Goal: Task Accomplishment & Management: Use online tool/utility

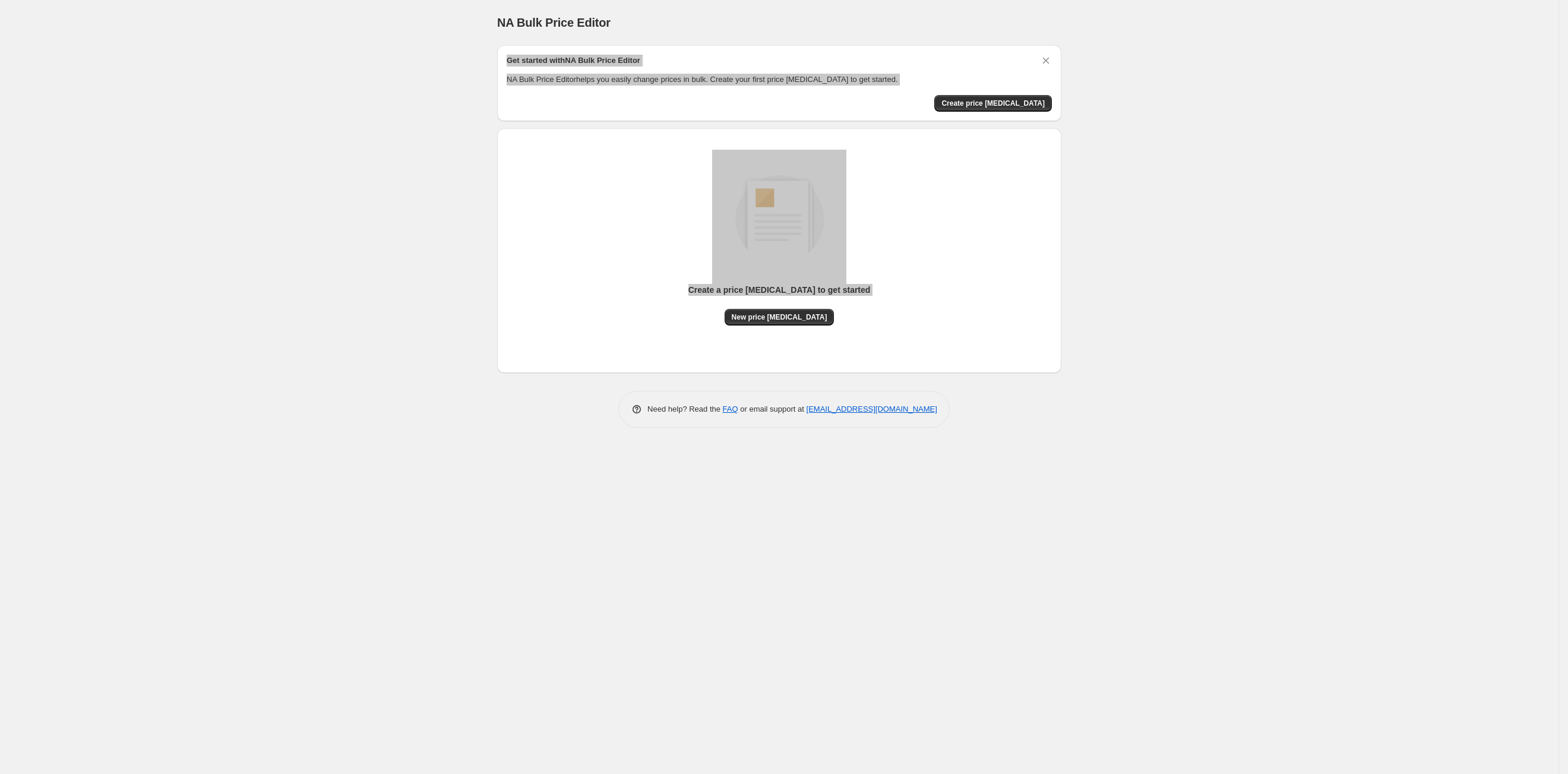
drag, startPoint x: 0, startPoint y: 0, endPoint x: -16, endPoint y: 413, distance: 413.3
click at [0, 413] on html "Home Settings Plans Skip to content NA Bulk Price Editor. This page is ready NA…" at bounding box center [784, 387] width 1568 height 774
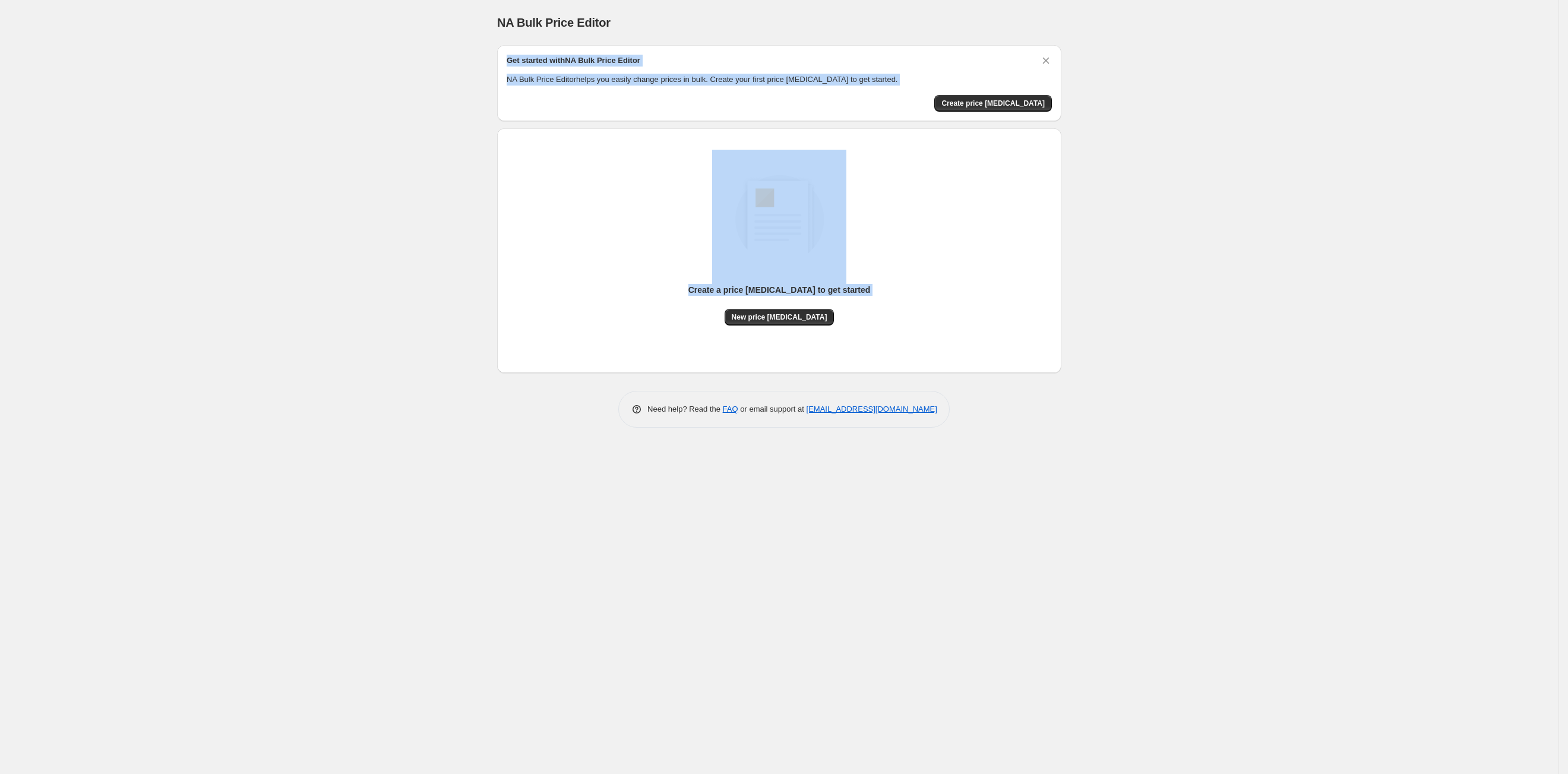
click at [458, 229] on div "NA Bulk Price Editor. This page is ready NA Bulk Price Editor Get started with …" at bounding box center [779, 387] width 1558 height 774
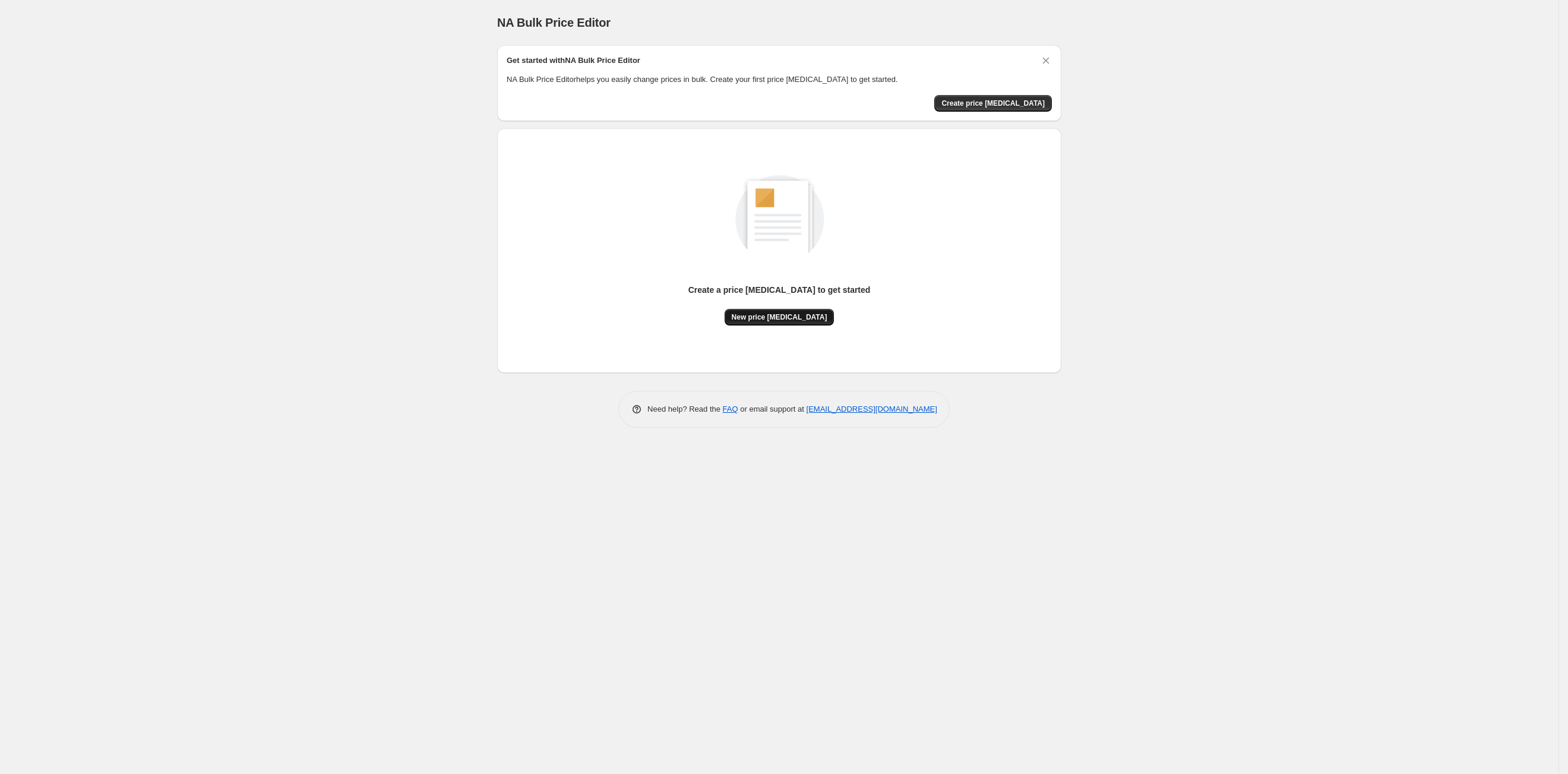
click at [785, 310] on button "New price change job" at bounding box center [779, 317] width 110 height 17
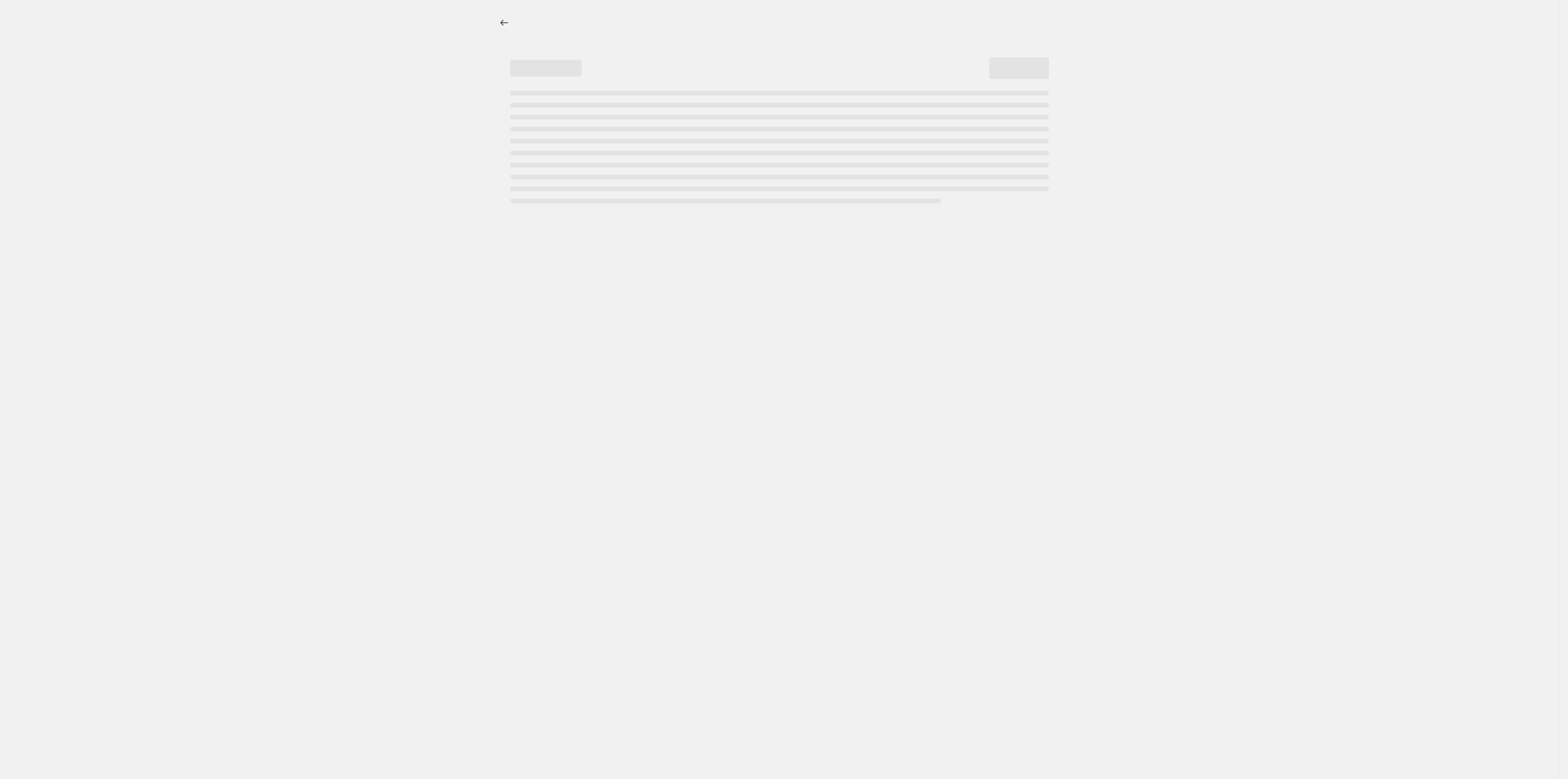
select select "percentage"
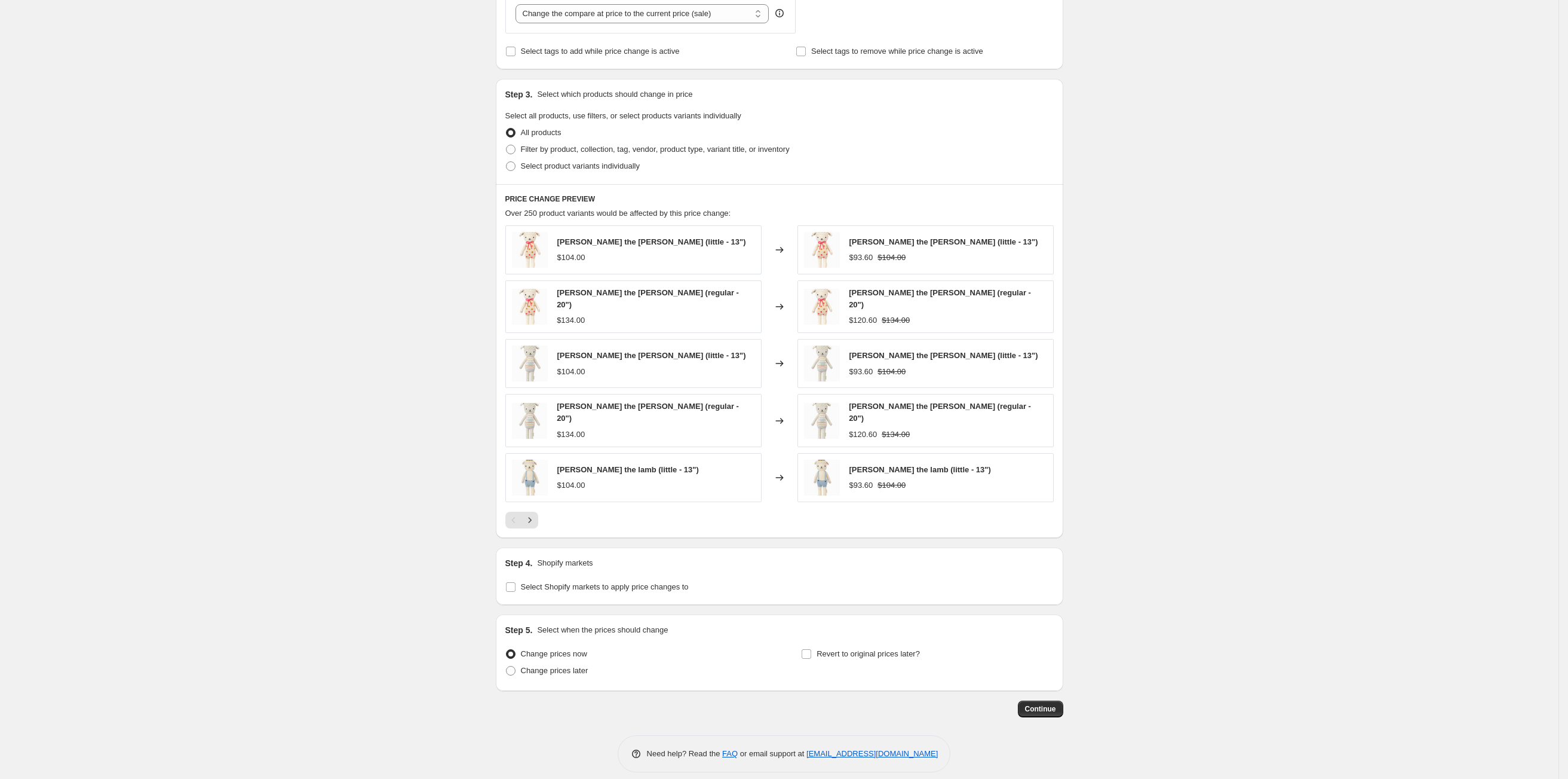
scroll to position [486, 0]
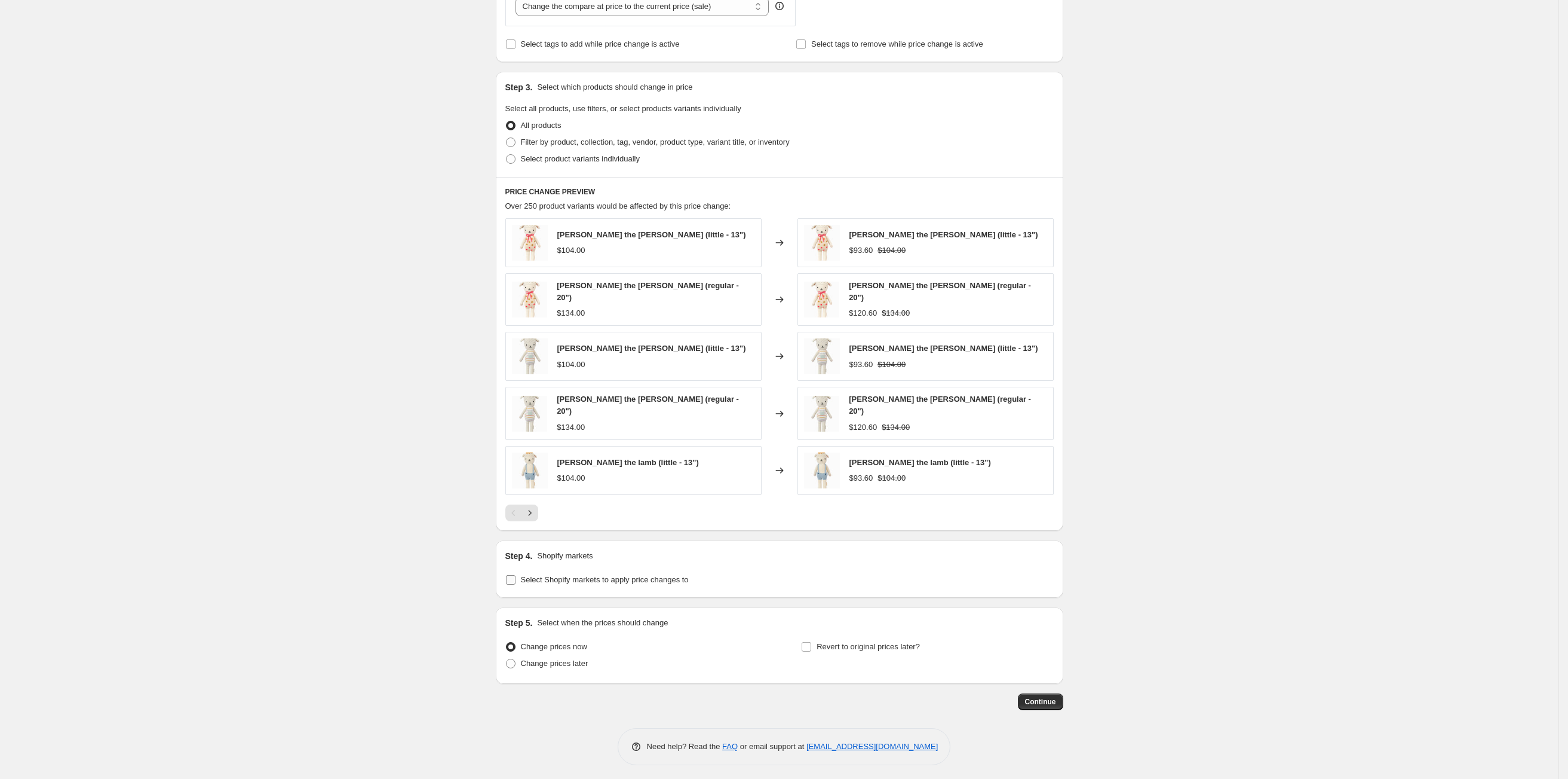
click at [515, 579] on input "Select Shopify markets to apply price changes to" at bounding box center [511, 579] width 9 height 9
checkbox input "true"
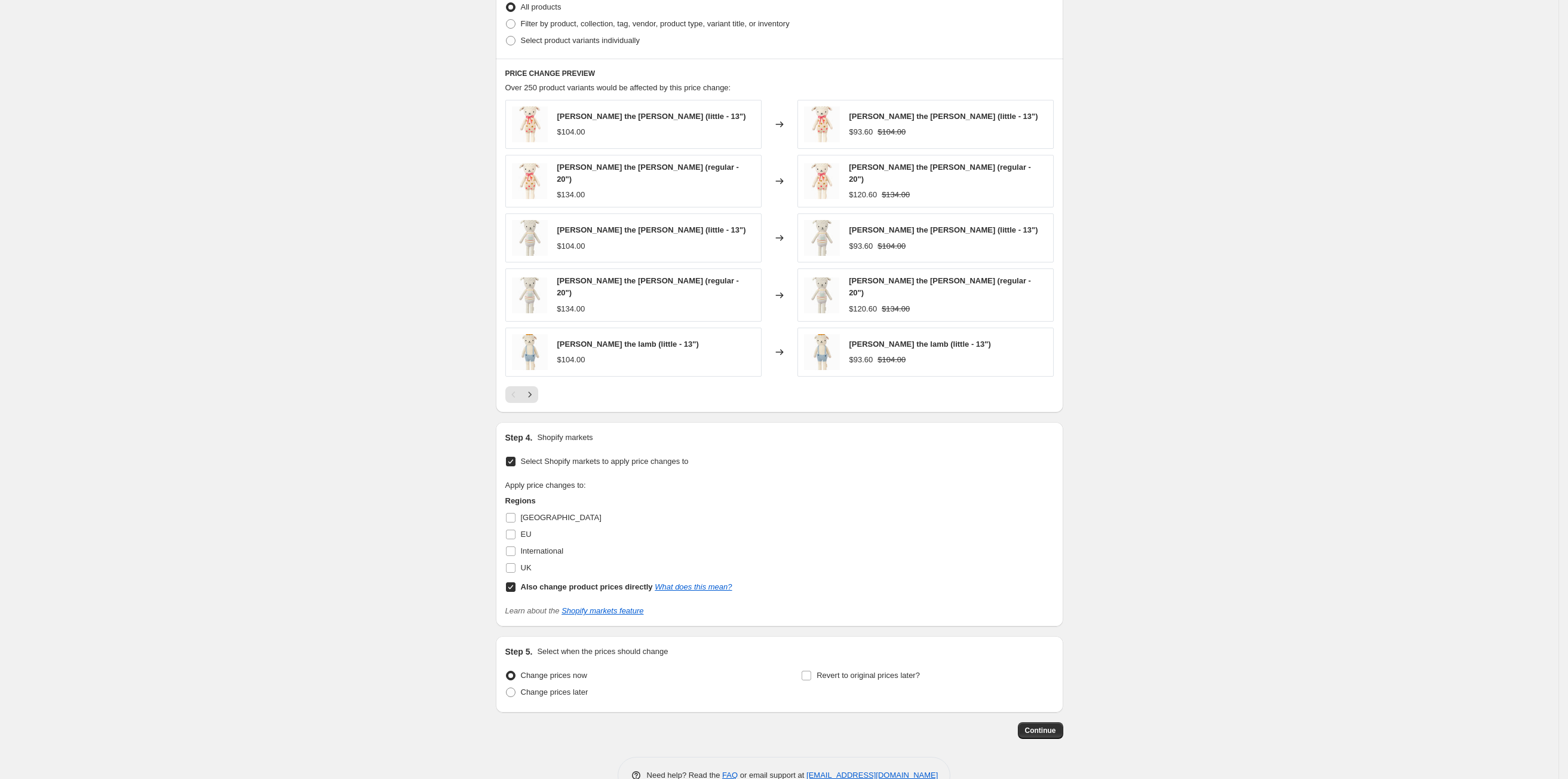
scroll to position [604, 0]
click at [518, 589] on label "Also change product prices directly What does this mean?" at bounding box center [619, 587] width 227 height 17
click at [516, 589] on input "Also change product prices directly What does this mean?" at bounding box center [511, 587] width 9 height 9
checkbox input "false"
click at [516, 533] on input "EU" at bounding box center [511, 535] width 9 height 9
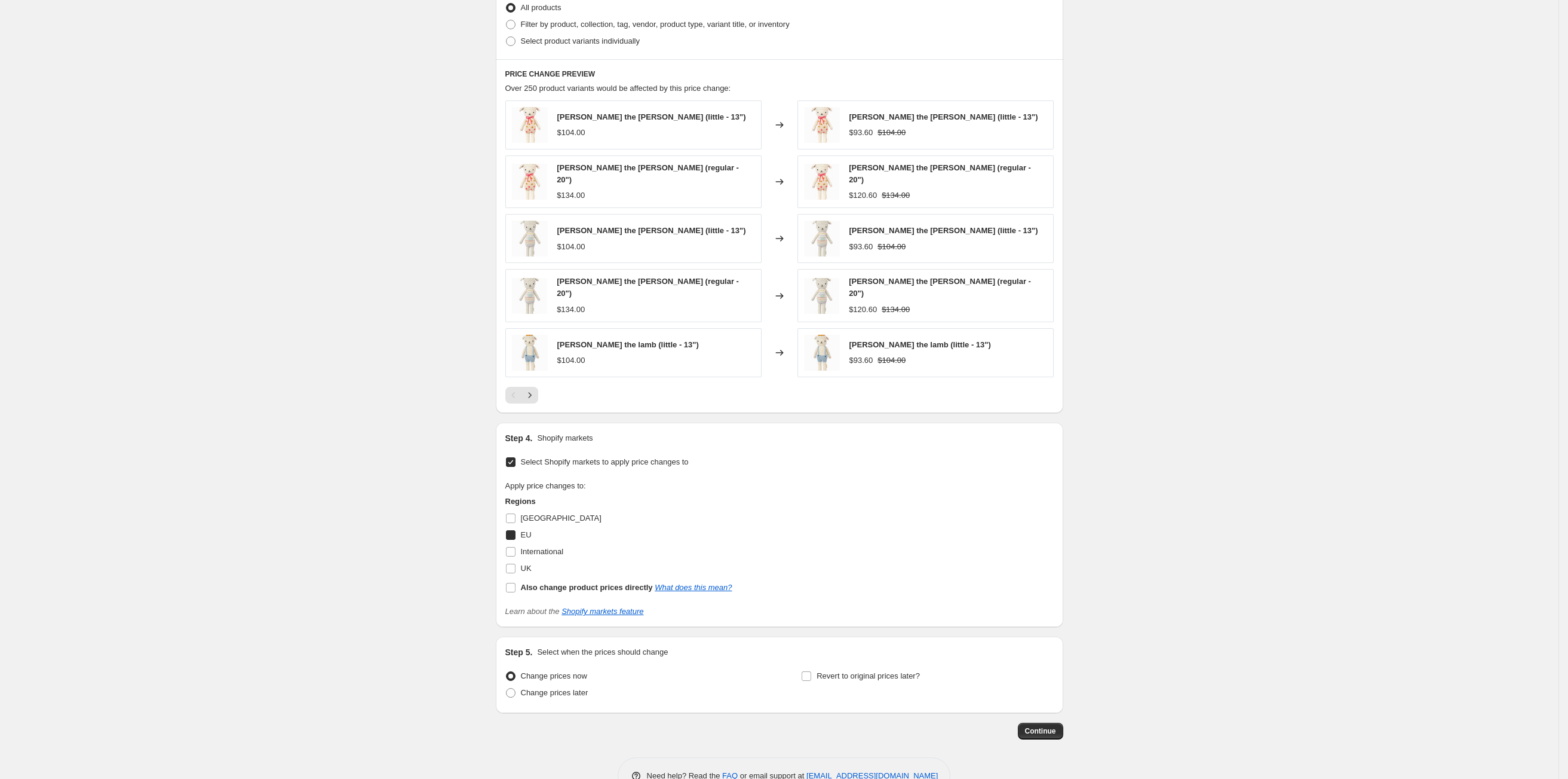
checkbox input "true"
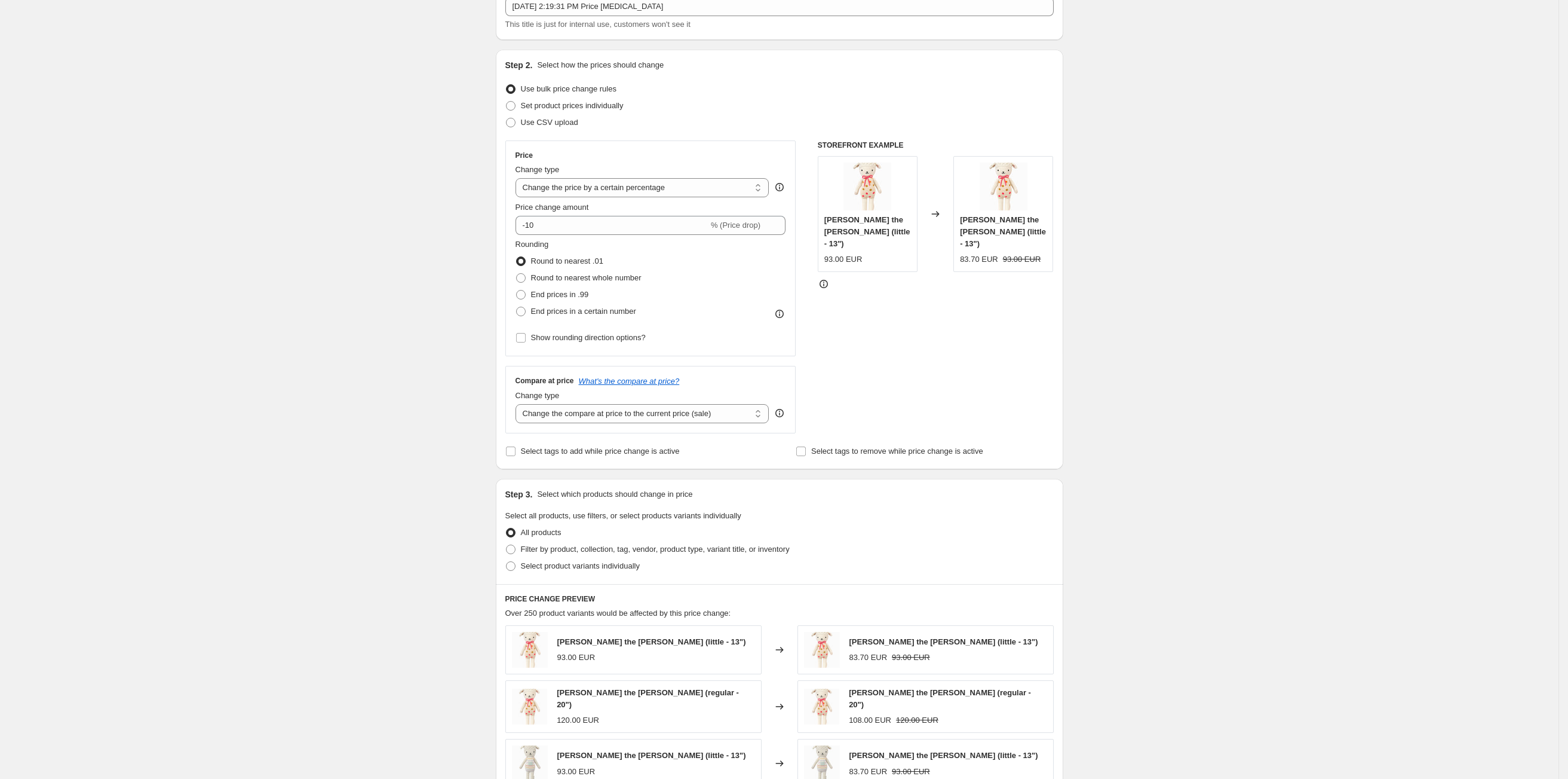
scroll to position [0, 0]
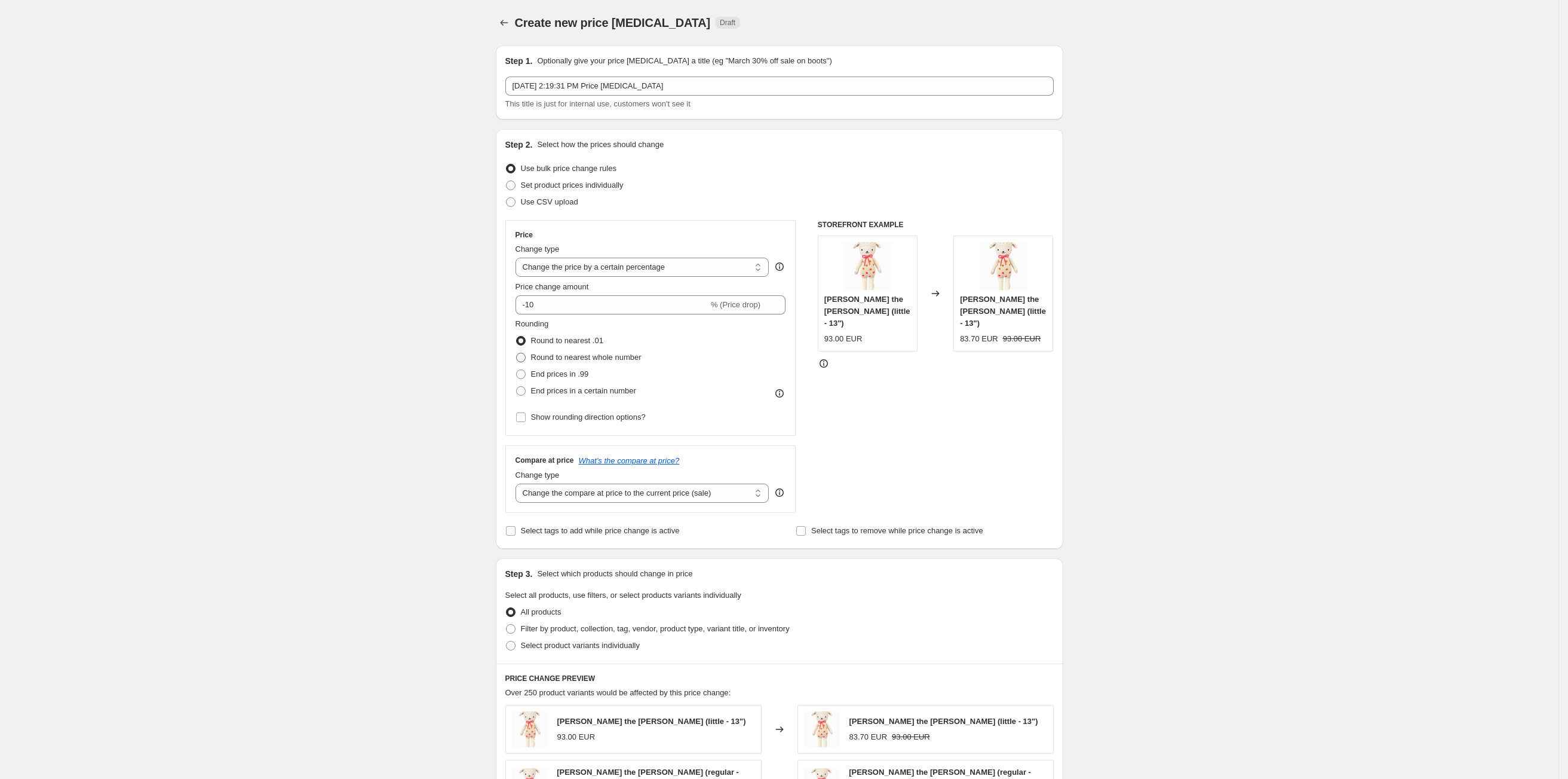
click at [526, 355] on span at bounding box center [521, 357] width 9 height 9
click at [517, 353] on input "Round to nearest whole number" at bounding box center [516, 352] width 1 height 1
radio input "true"
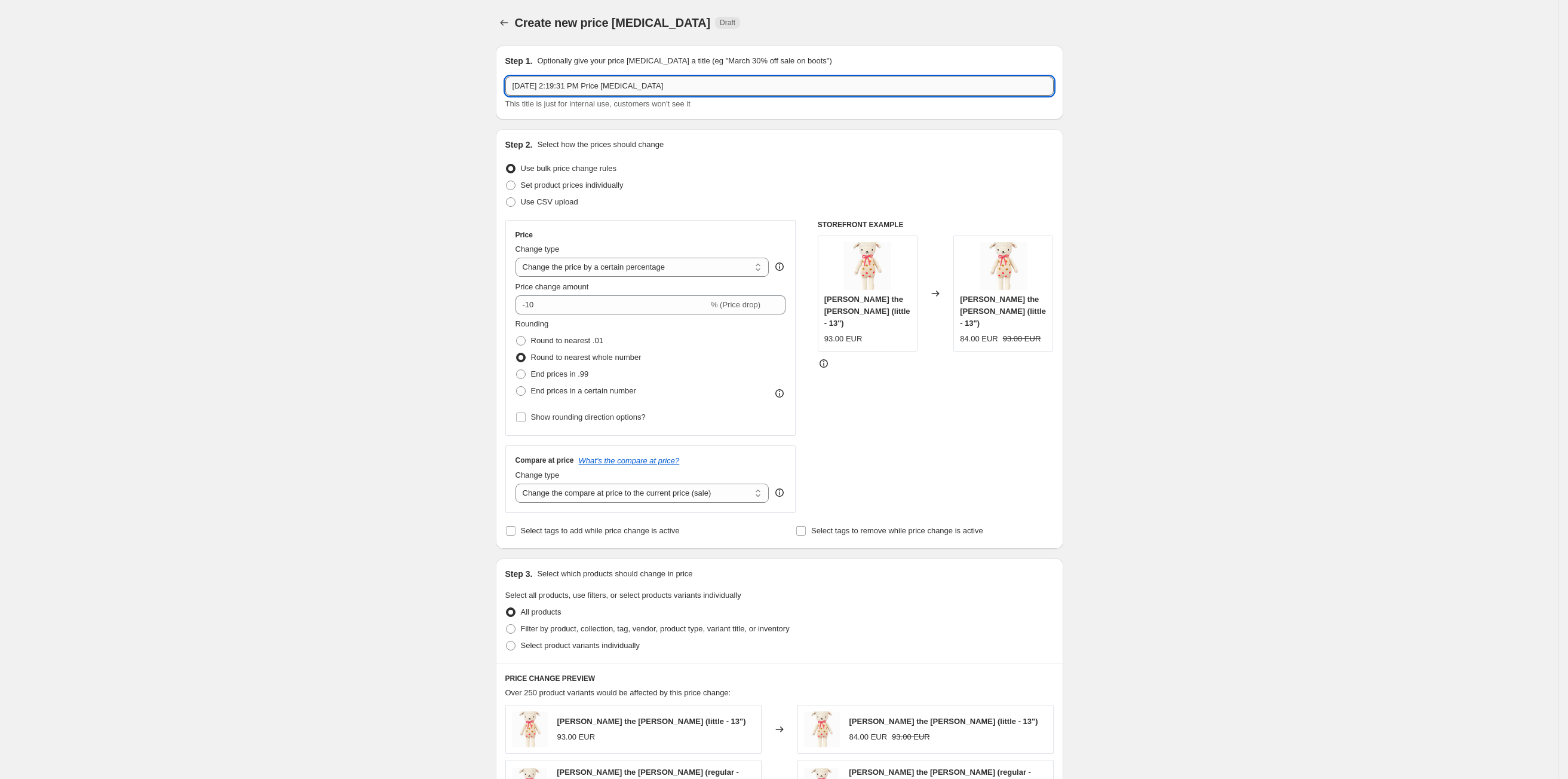
click at [560, 82] on input "Sep 30, 2025, 2:19:31 PM Price change job" at bounding box center [779, 86] width 548 height 19
type input "TEST FOR EU"
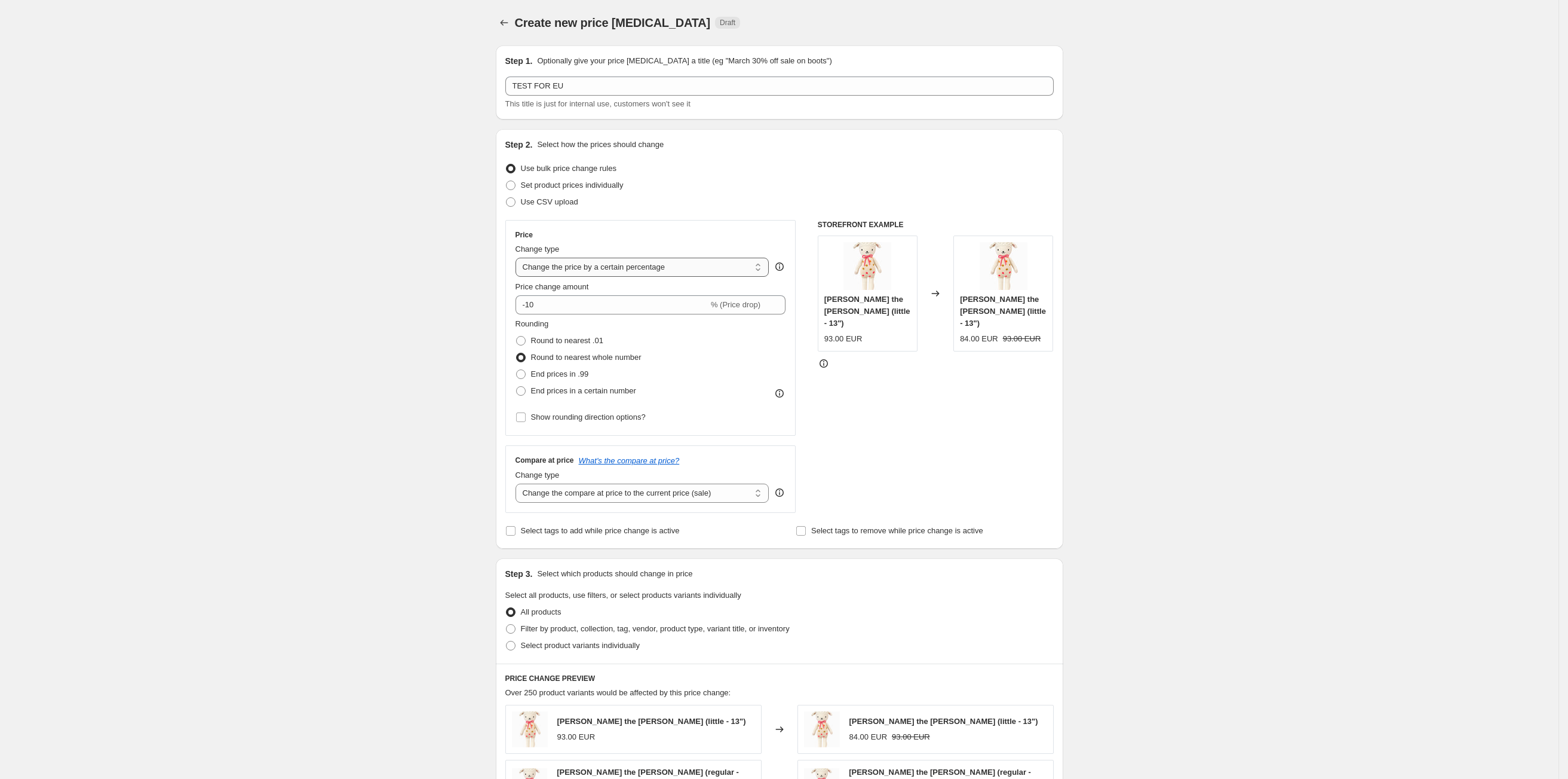
click at [617, 274] on select "Change the price to a certain amount Change the price by a certain amount Chang…" at bounding box center [642, 267] width 254 height 19
click at [516, 188] on span at bounding box center [511, 185] width 9 height 9
click at [507, 181] on input "Set product prices individually" at bounding box center [506, 180] width 1 height 1
radio input "true"
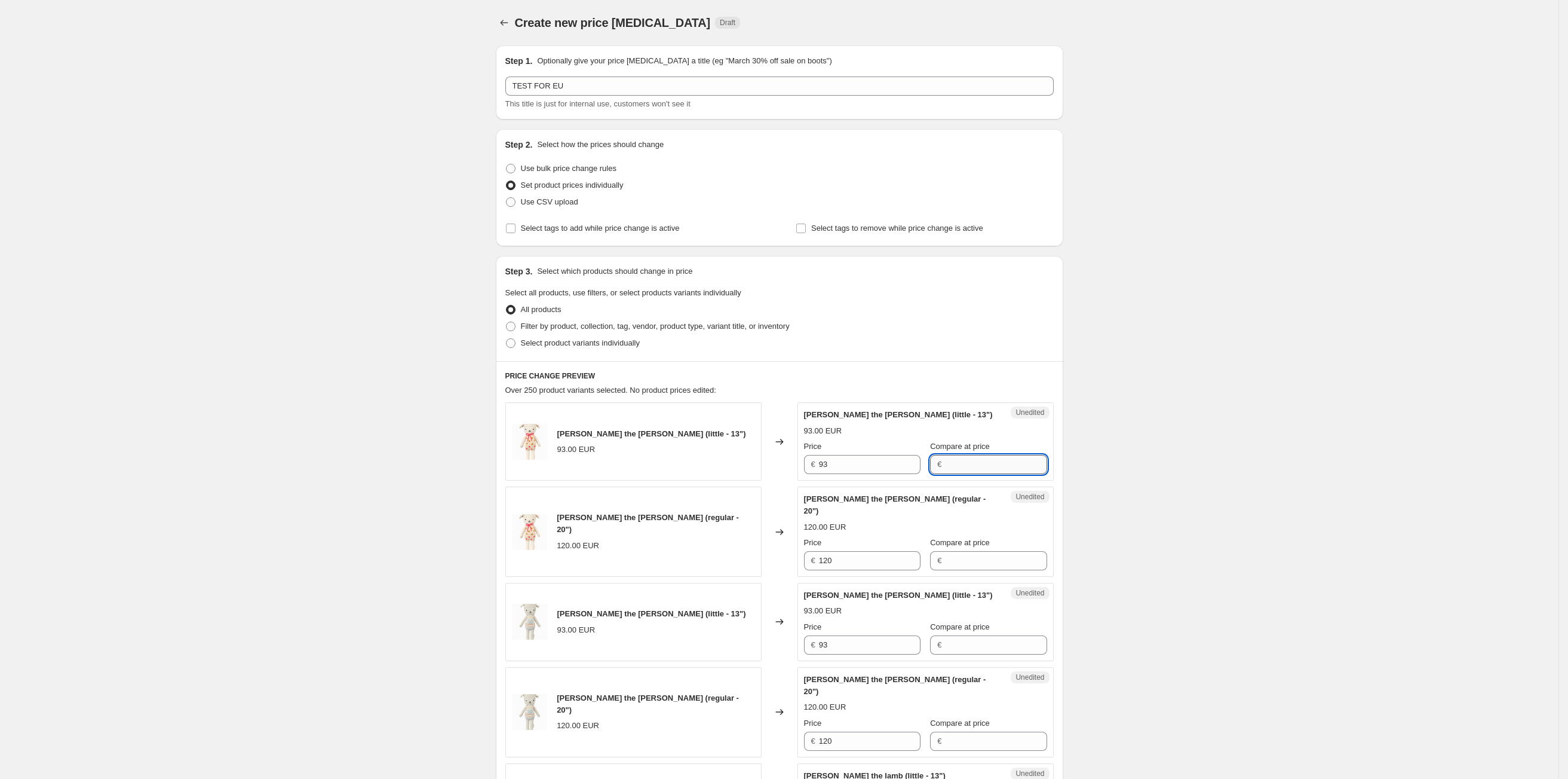
click at [963, 464] on input "Compare at price" at bounding box center [996, 464] width 102 height 19
click at [514, 344] on span at bounding box center [511, 343] width 9 height 9
click at [507, 339] on input "Select product variants individually" at bounding box center [506, 338] width 1 height 1
radio input "true"
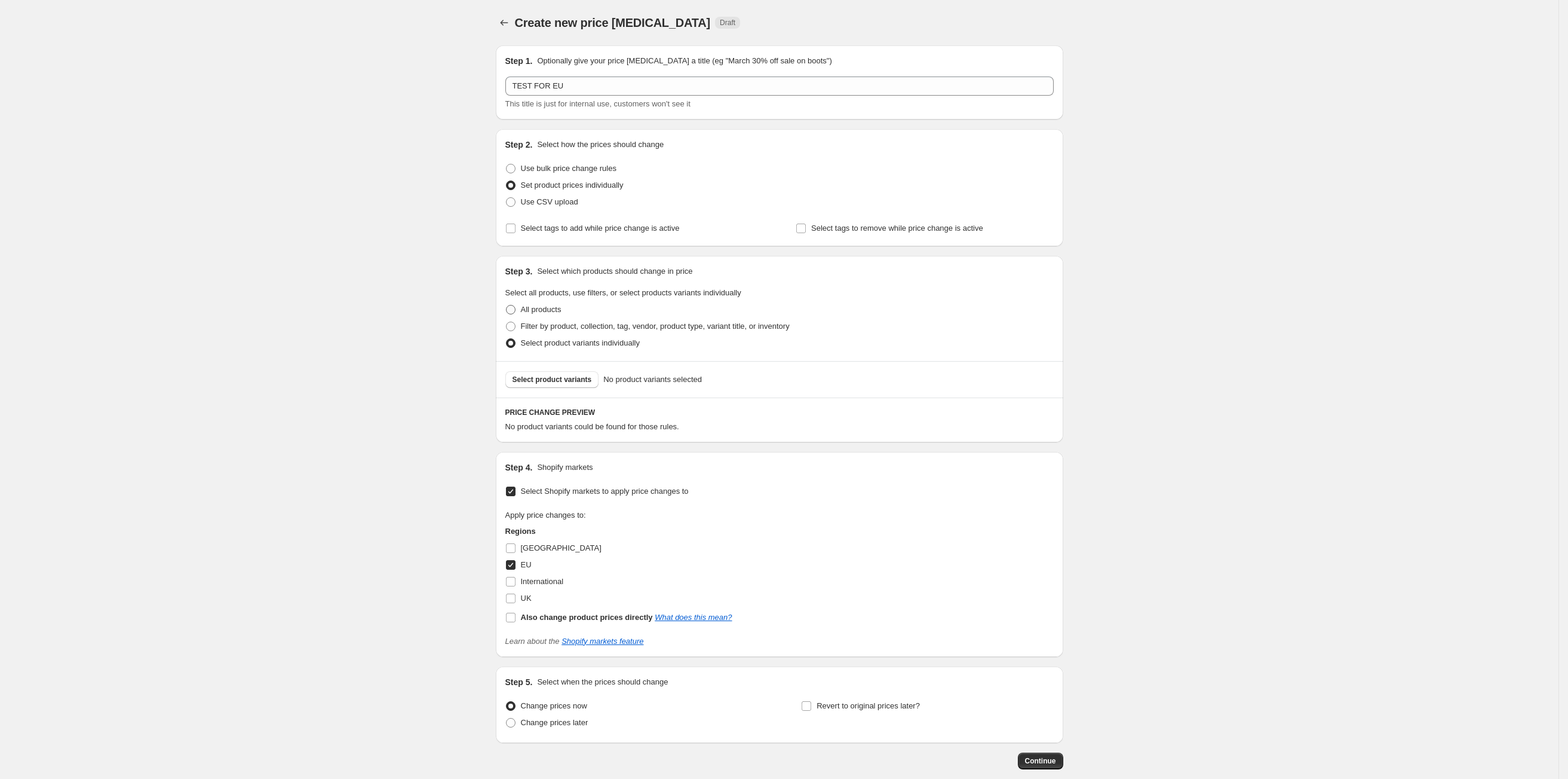
click at [513, 306] on span at bounding box center [511, 309] width 9 height 9
click at [507, 305] on input "All products" at bounding box center [506, 305] width 1 height 1
radio input "true"
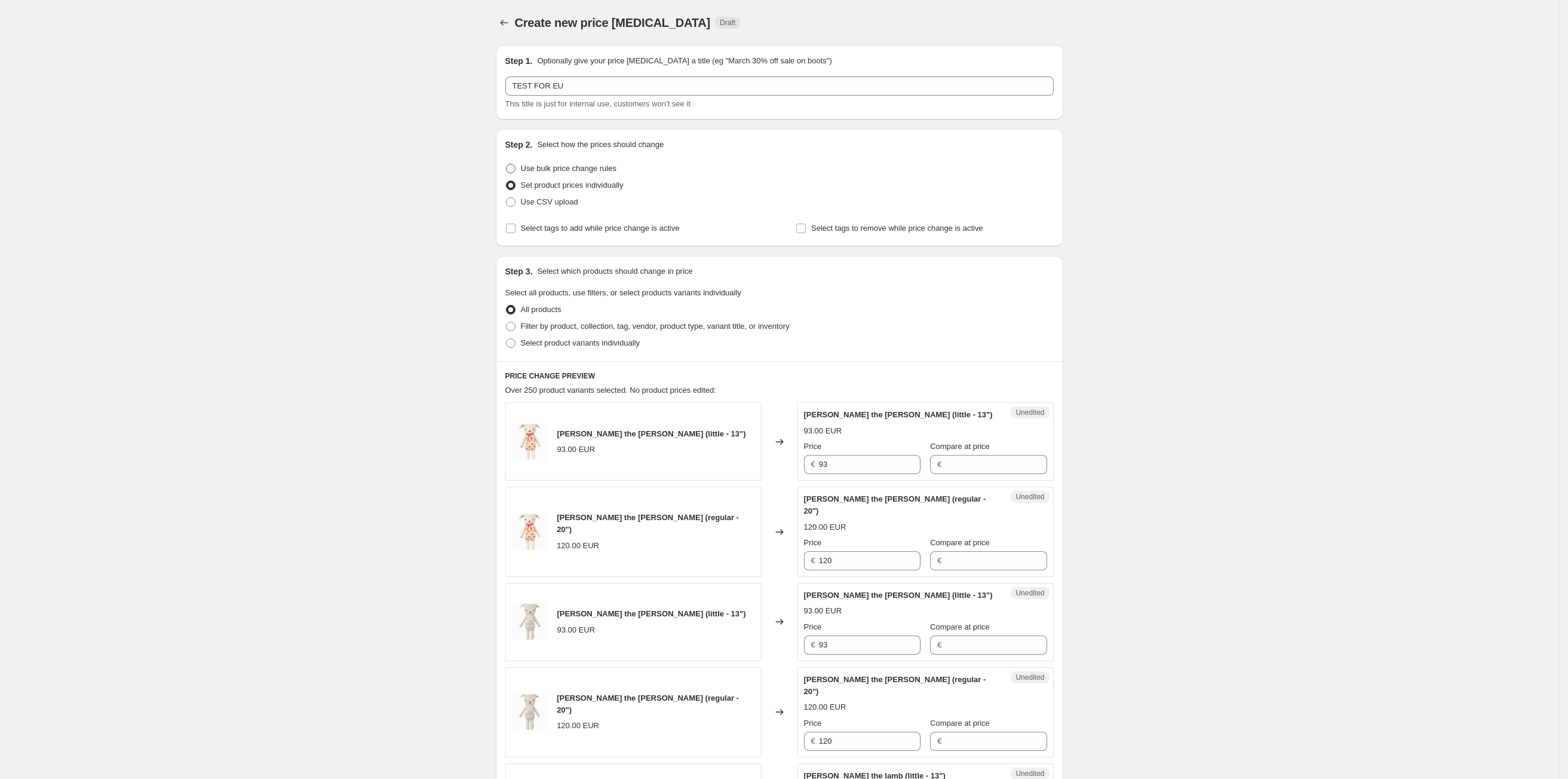
click at [509, 169] on span at bounding box center [511, 168] width 9 height 9
click at [507, 164] on input "Use bulk price change rules" at bounding box center [506, 163] width 1 height 1
radio input "true"
select select "percentage"
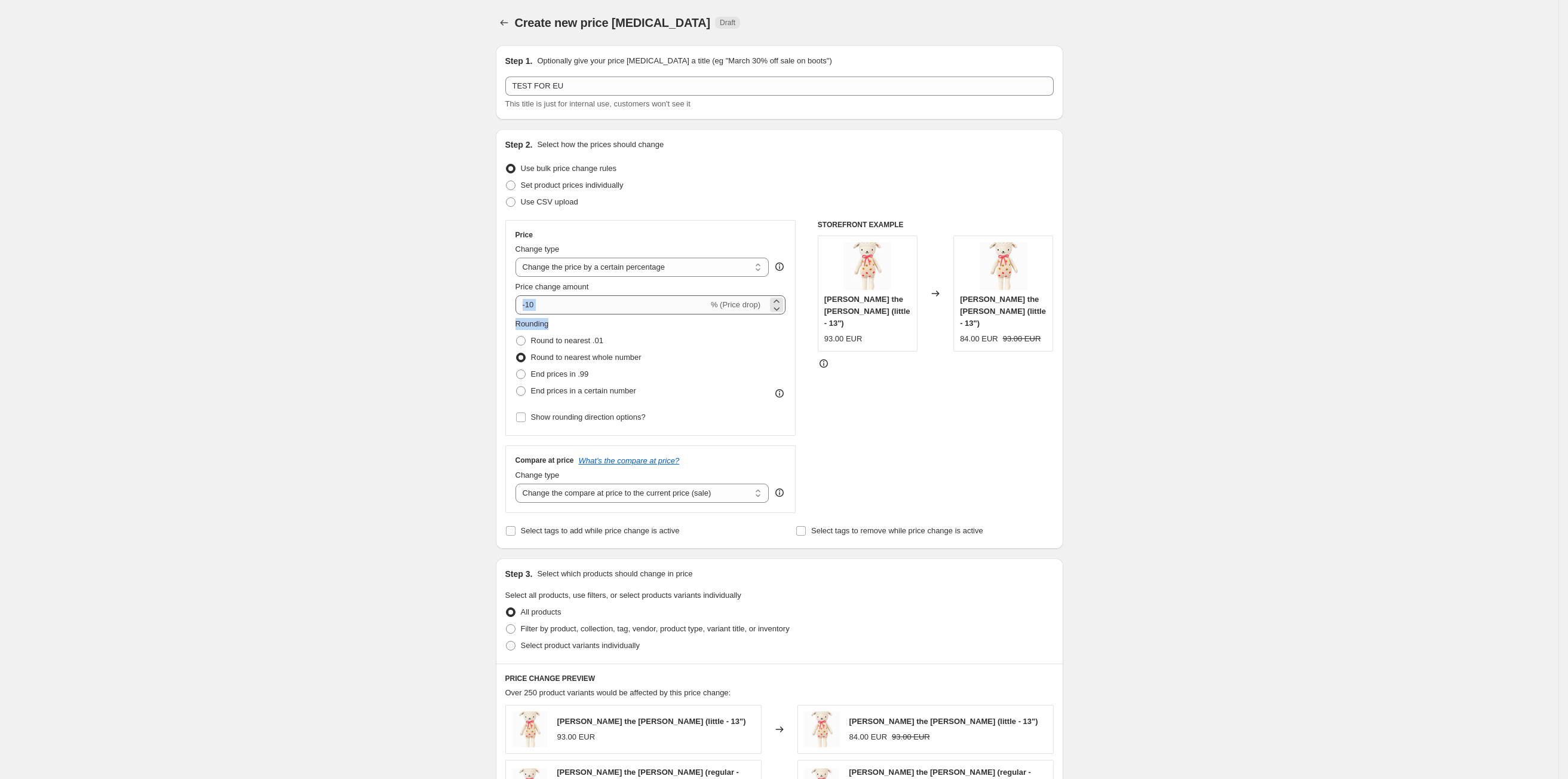
drag, startPoint x: 591, startPoint y: 315, endPoint x: 591, endPoint y: 307, distance: 8.0
click at [591, 307] on div "Price Change type Change the price to a certain amount Change the price by a ce…" at bounding box center [651, 328] width 270 height 196
click at [591, 307] on input "-10" at bounding box center [612, 305] width 193 height 19
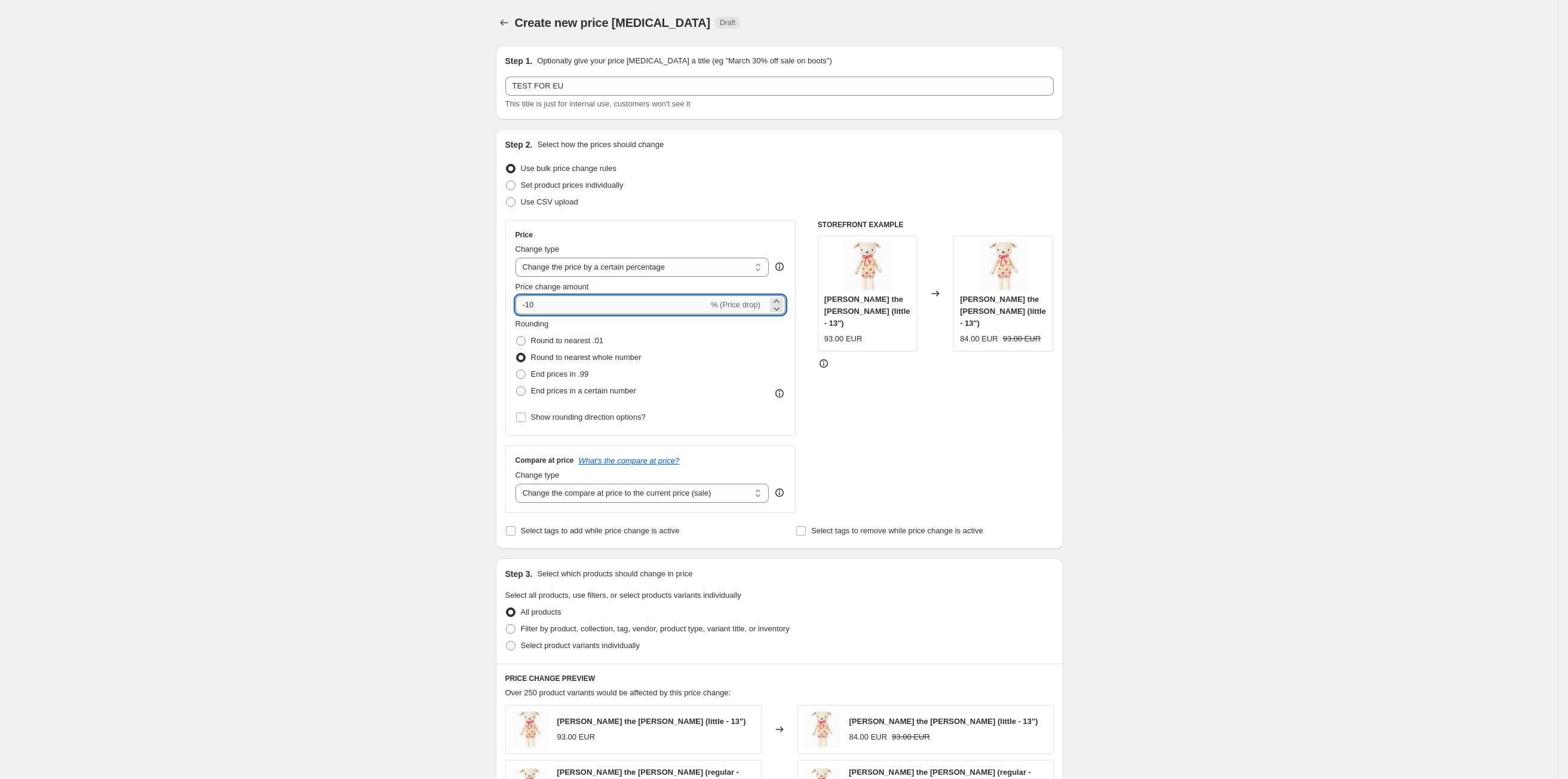
click at [591, 307] on input "-10" at bounding box center [612, 305] width 193 height 19
type input "1"
click at [687, 306] on input "1" at bounding box center [605, 305] width 179 height 19
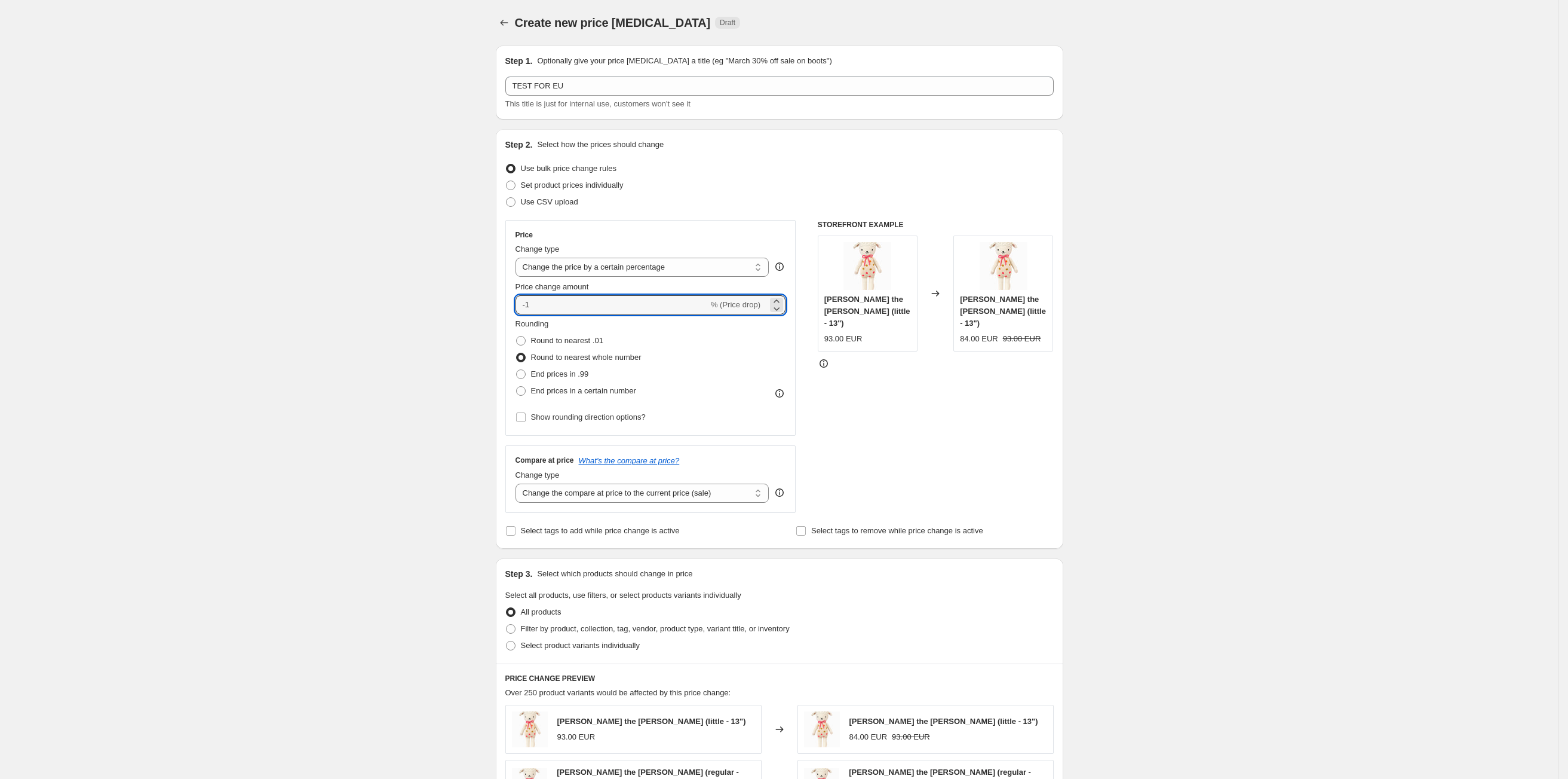
type input "-1"
click at [347, 389] on div "Create new price change job. This page is ready Create new price change job Dra…" at bounding box center [779, 708] width 1559 height 1417
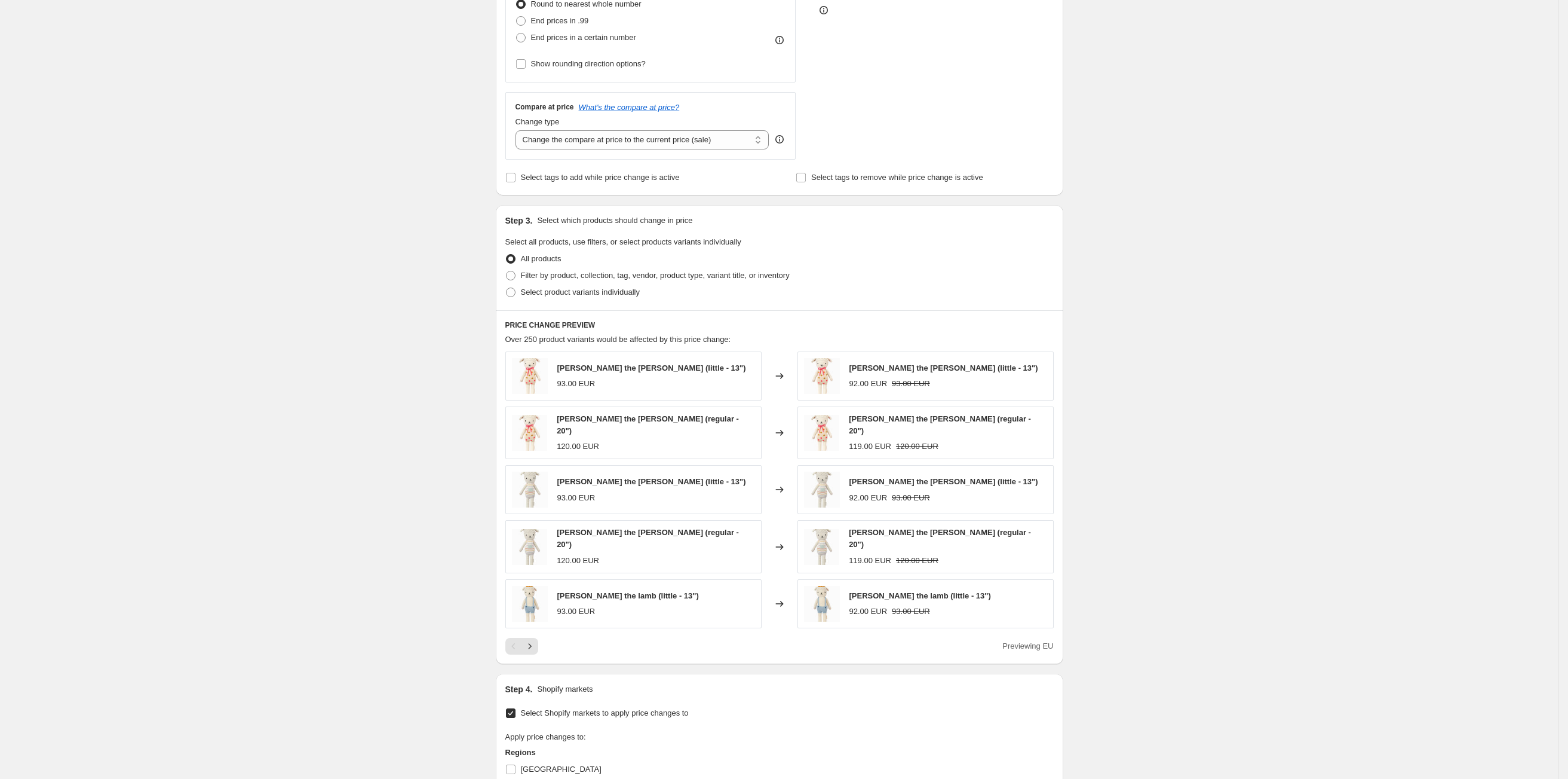
scroll to position [353, 0]
drag, startPoint x: 443, startPoint y: 214, endPoint x: 384, endPoint y: 246, distance: 67.1
click at [384, 246] on div "Create new price change job. This page is ready Create new price change job Dra…" at bounding box center [779, 355] width 1559 height 1417
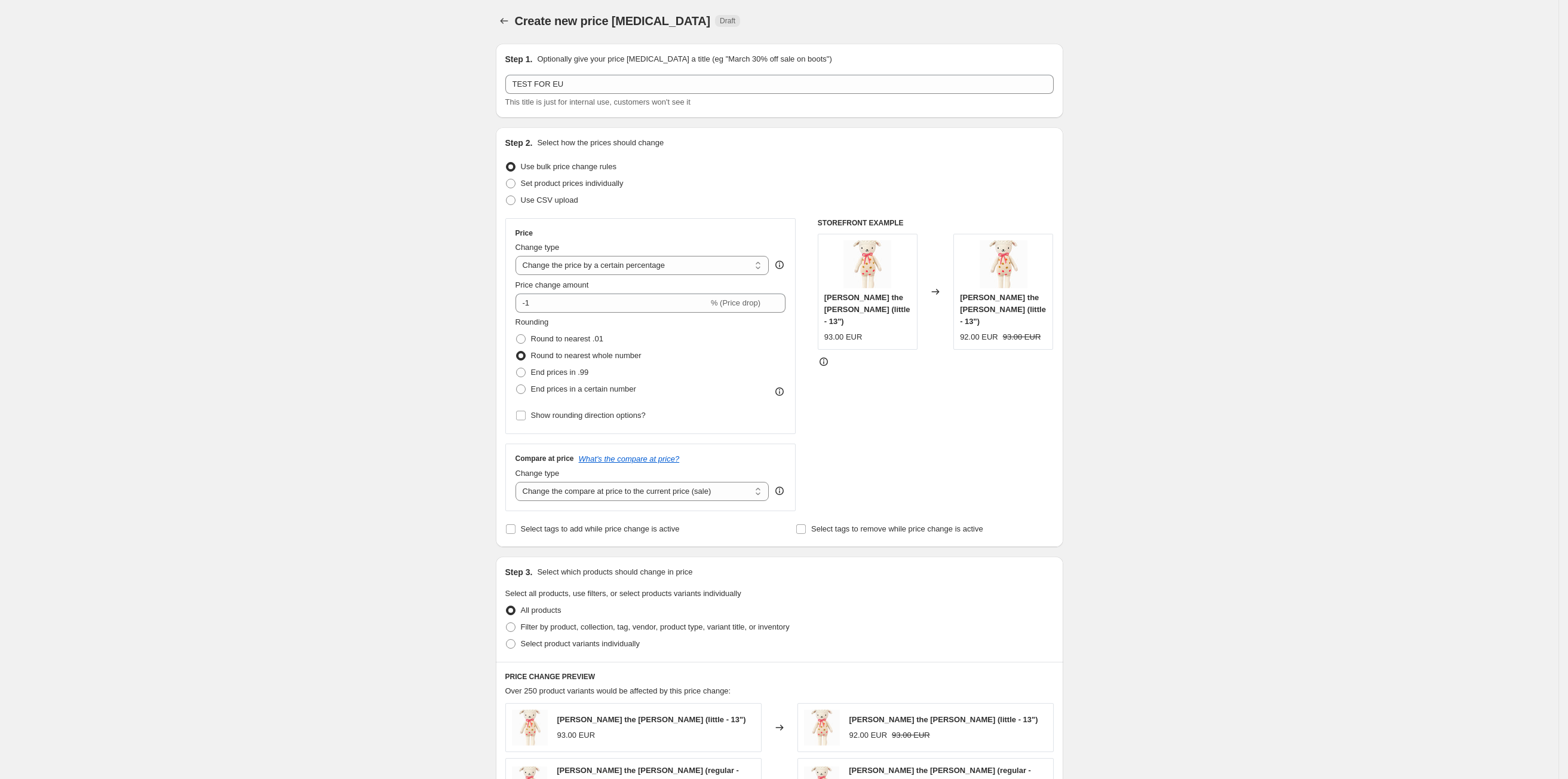
scroll to position [634, 0]
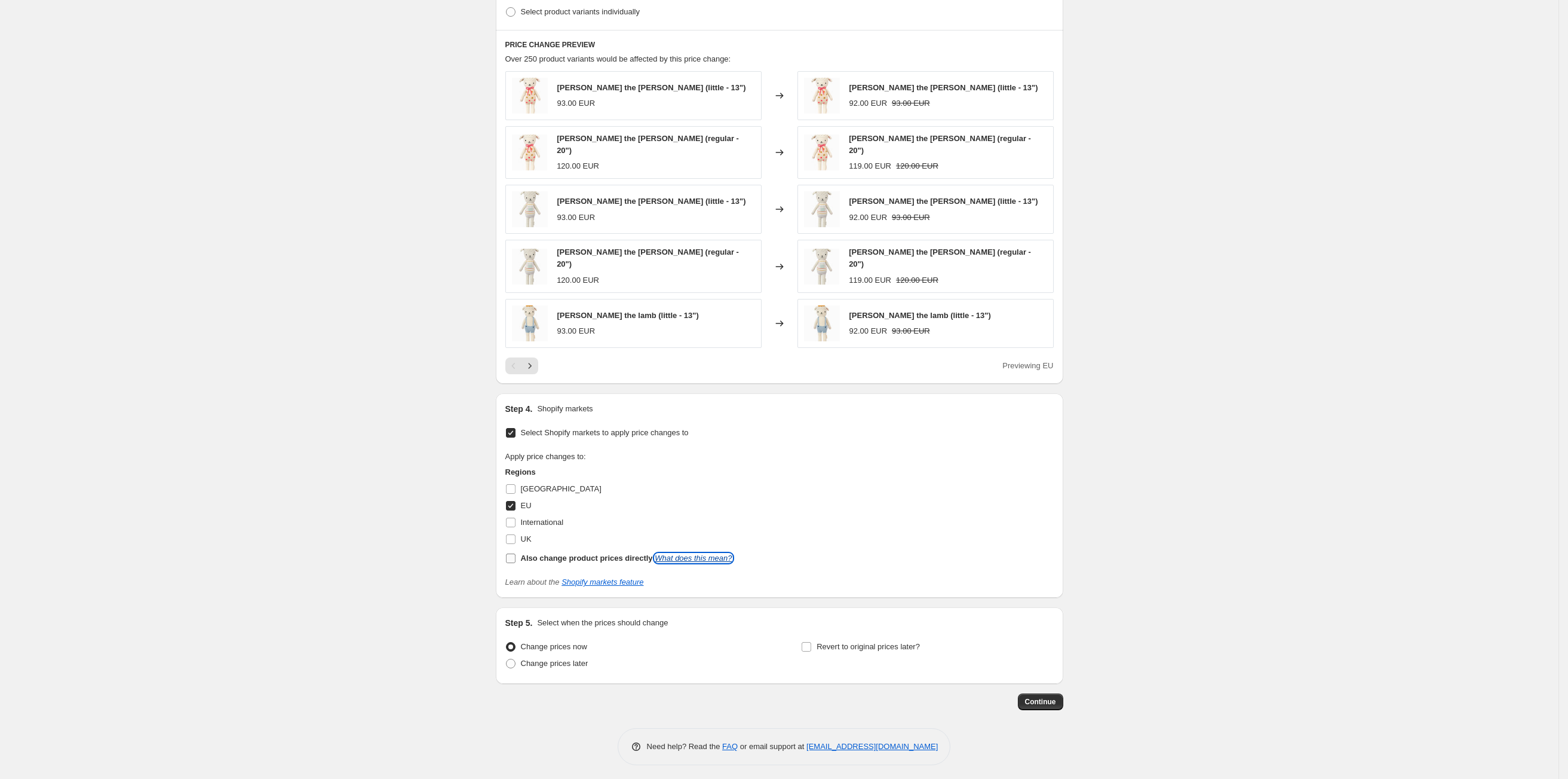
click at [668, 553] on link "What does this mean?" at bounding box center [693, 557] width 77 height 9
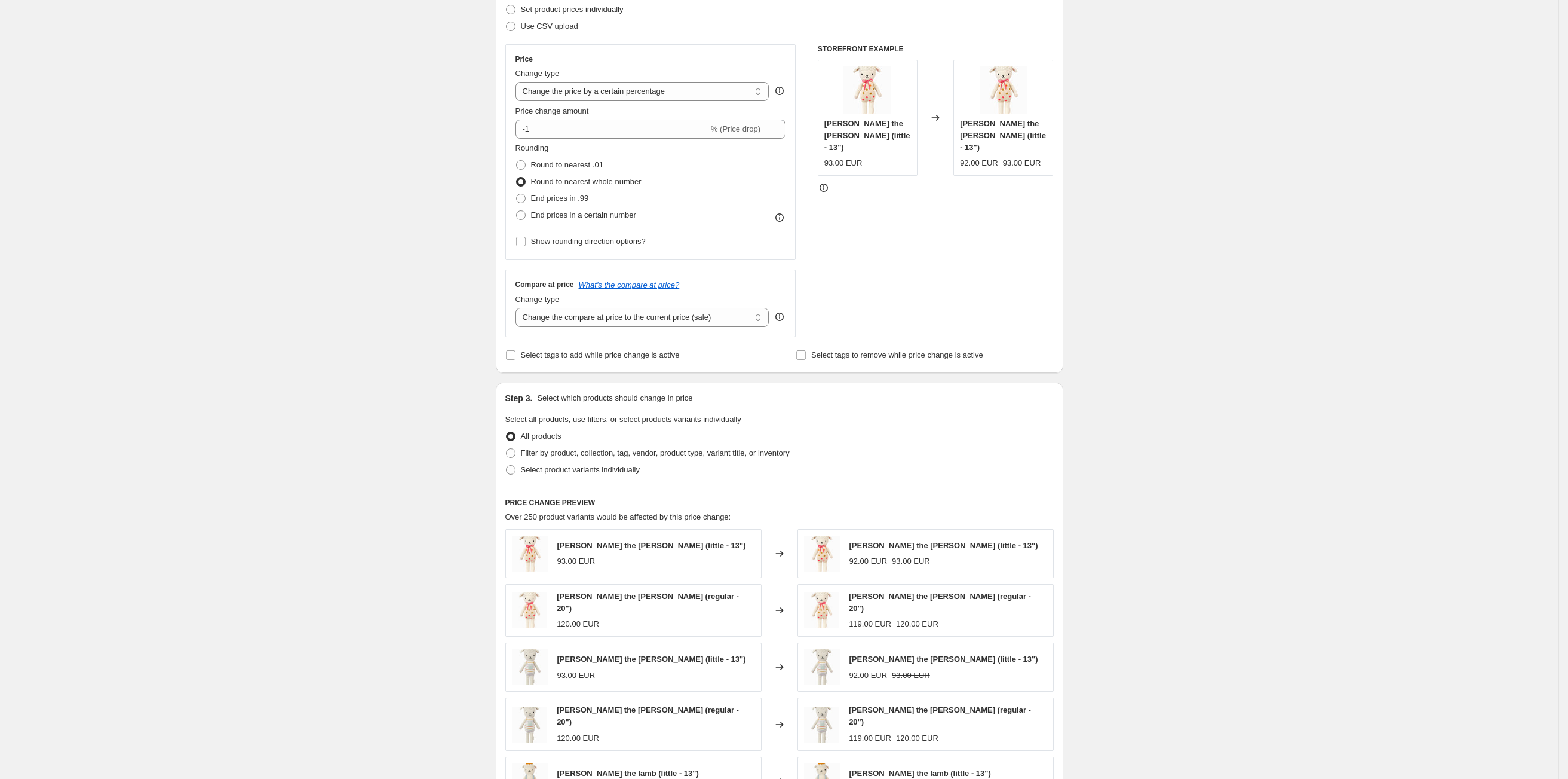
scroll to position [0, 0]
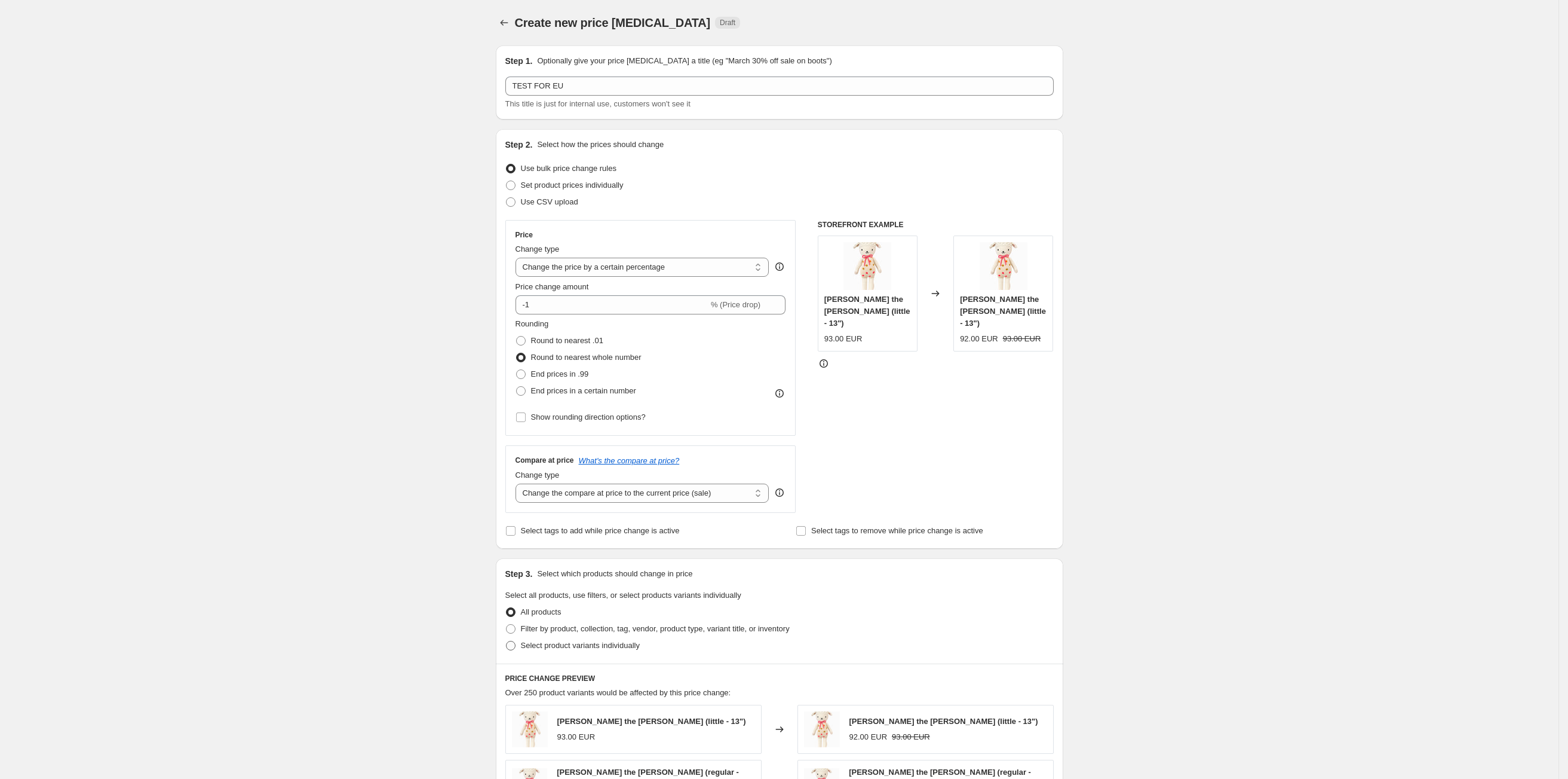
click at [516, 644] on span at bounding box center [511, 646] width 9 height 9
click at [507, 641] on input "Select product variants individually" at bounding box center [506, 641] width 1 height 1
radio input "true"
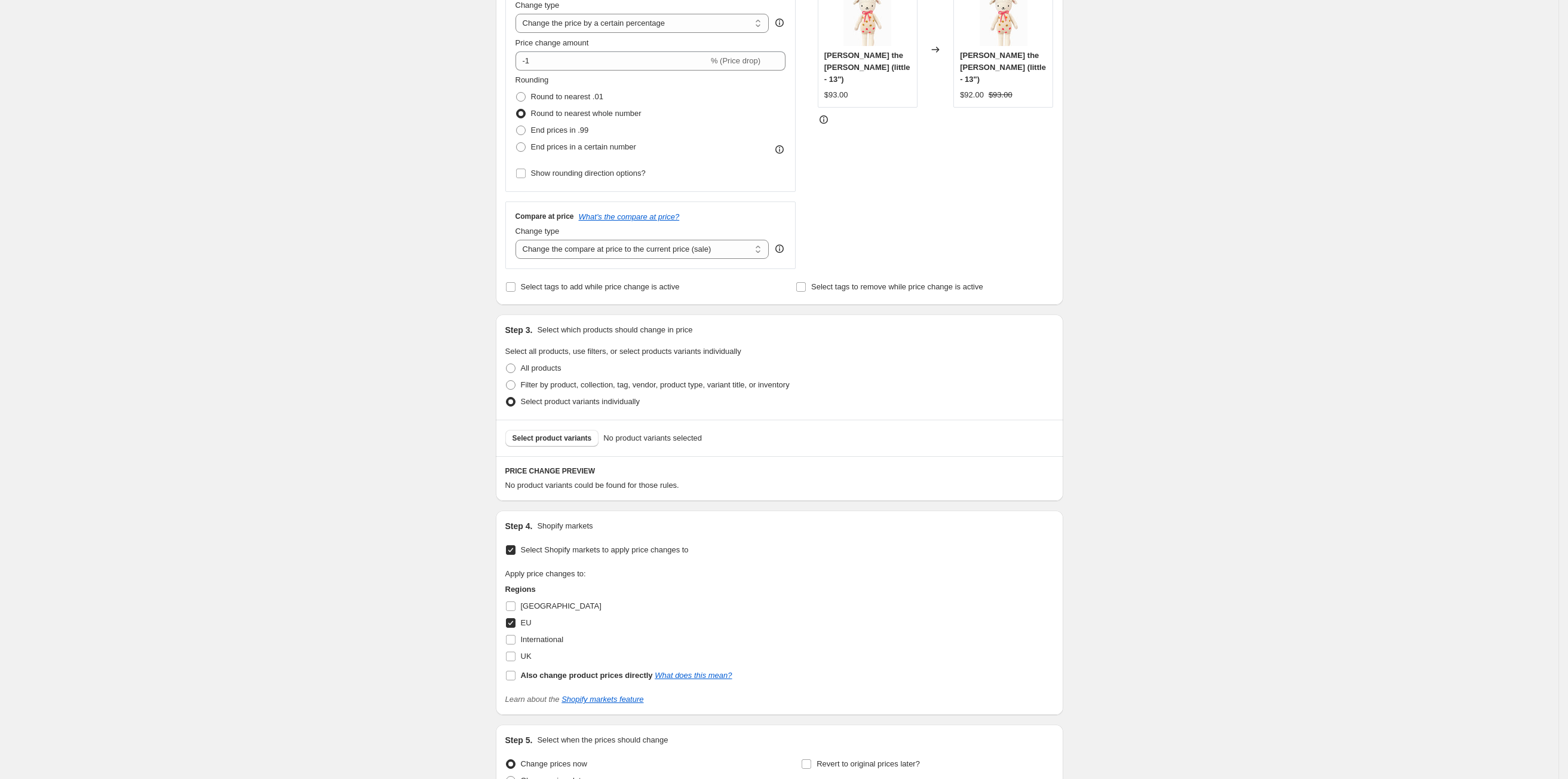
scroll to position [180, 0]
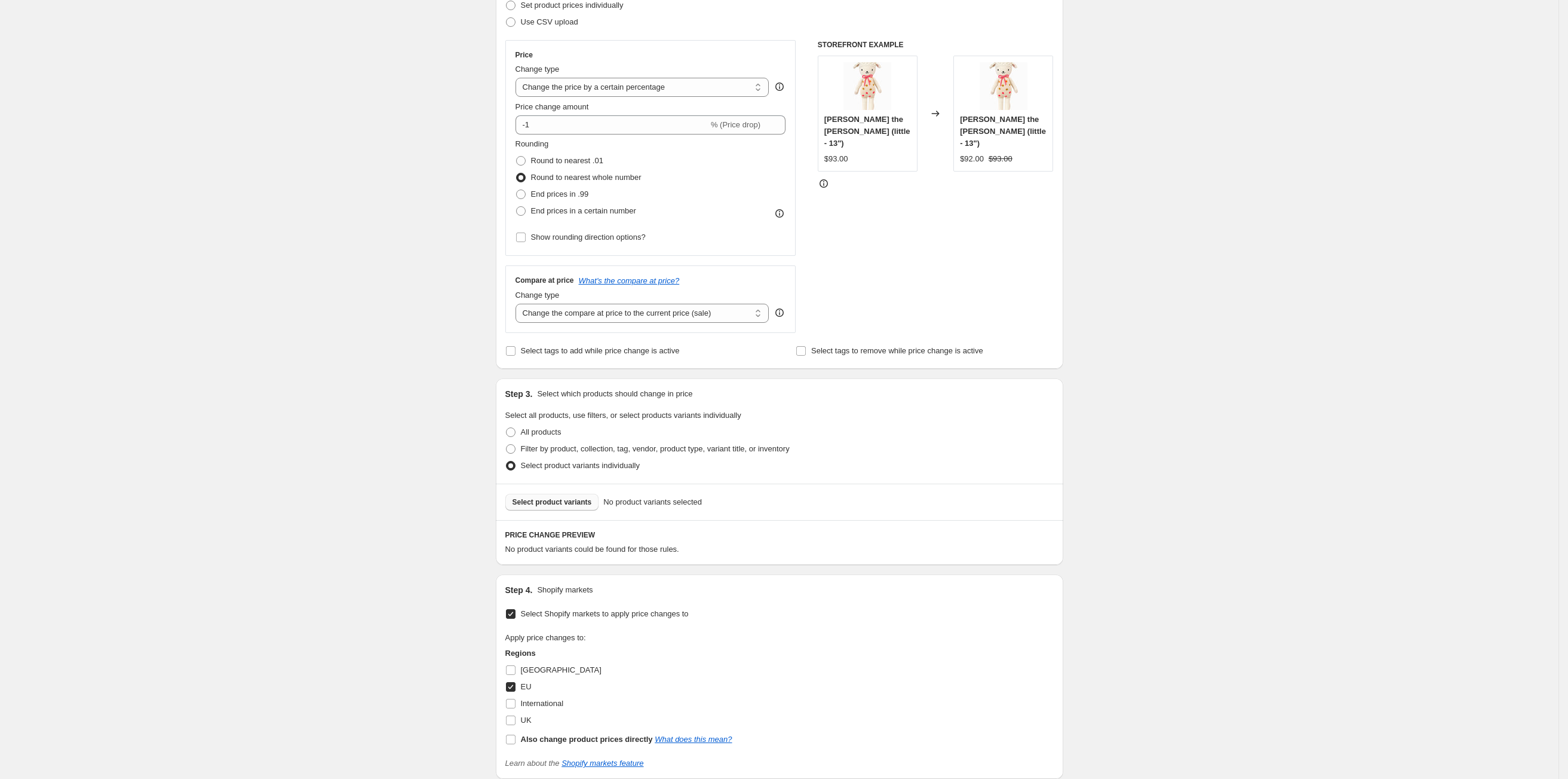
click at [560, 505] on span "Select product variants" at bounding box center [552, 502] width 80 height 9
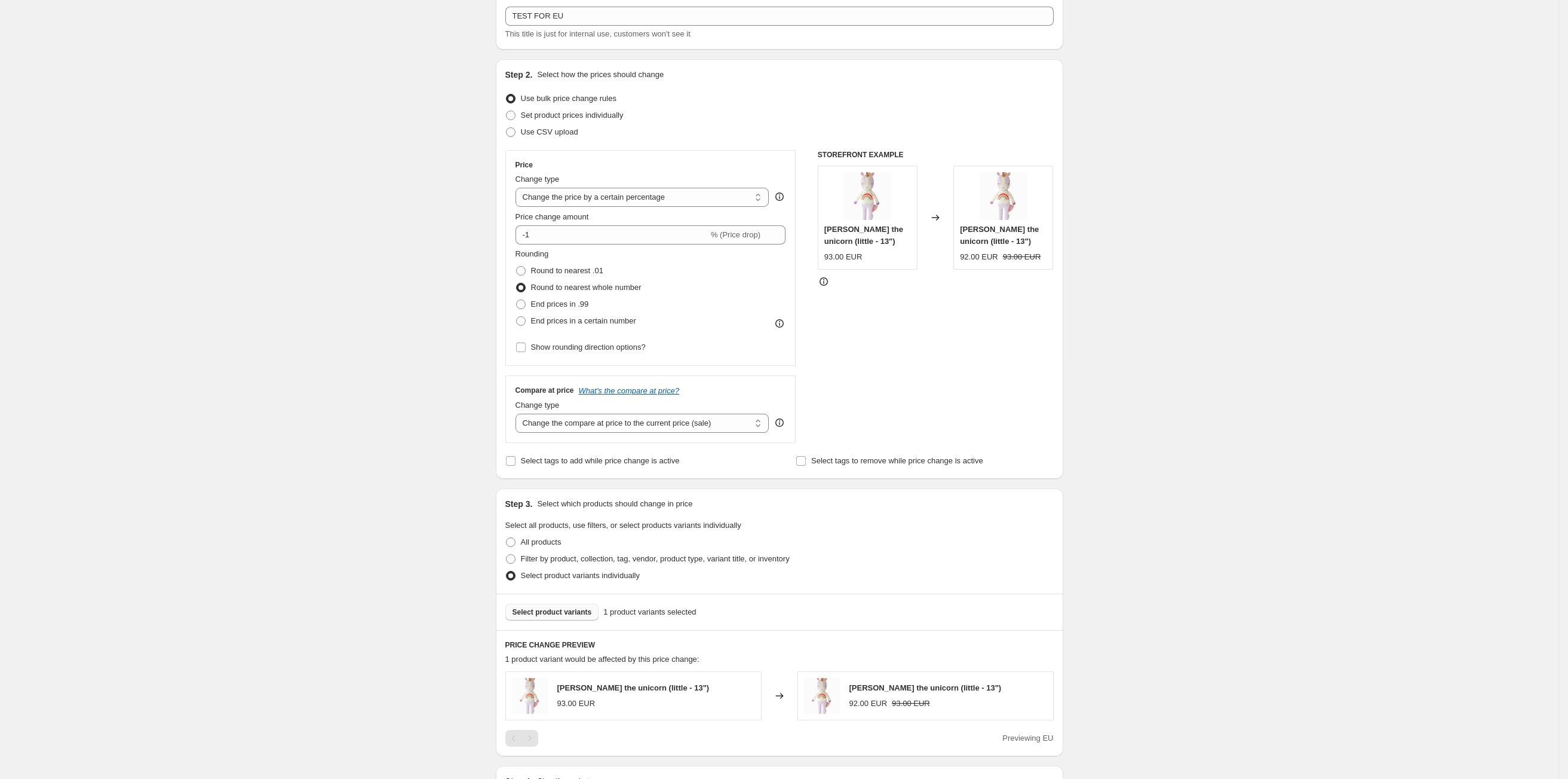
scroll to position [449, 0]
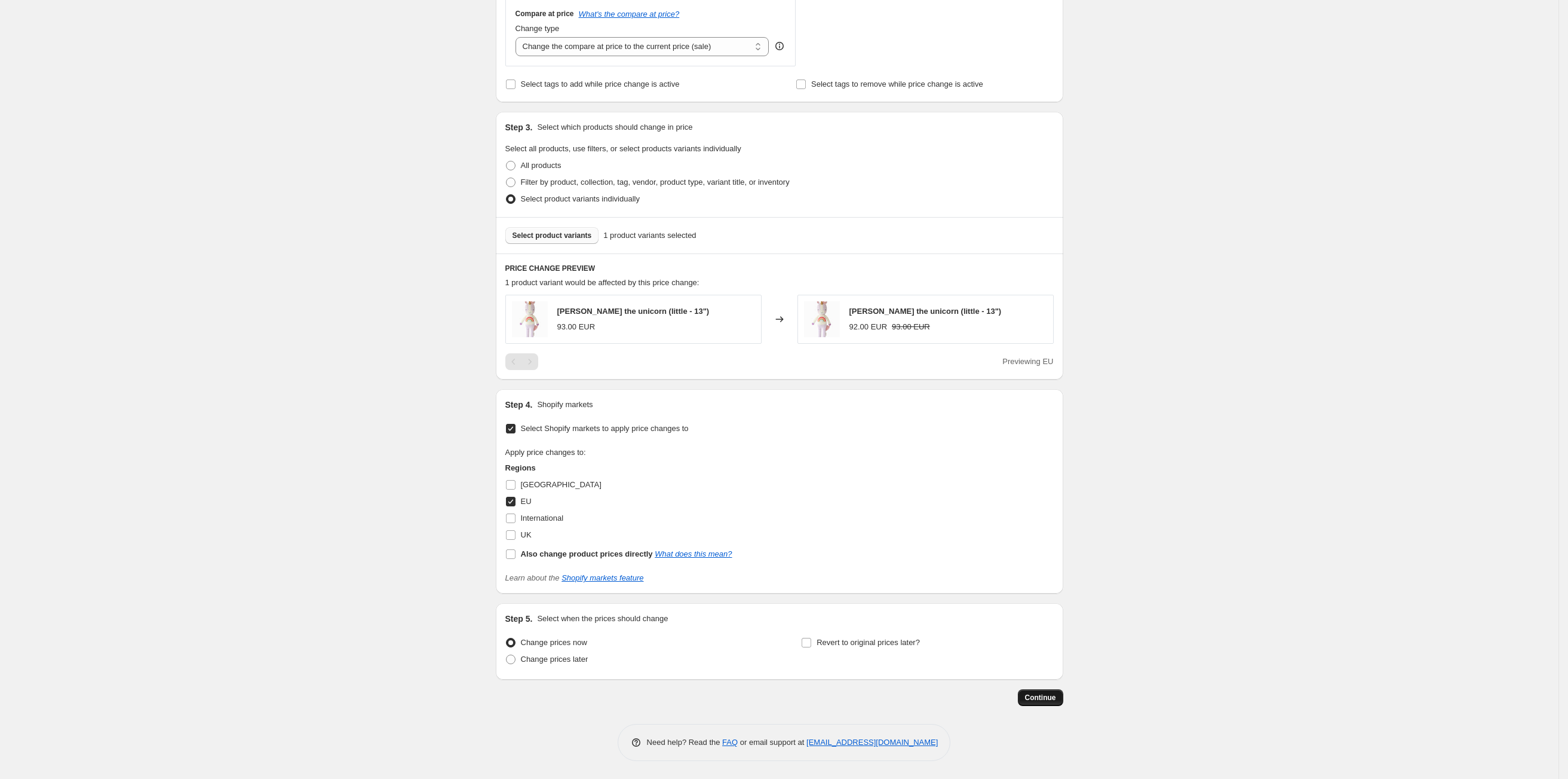
click at [1056, 701] on span "Continue" at bounding box center [1040, 697] width 31 height 9
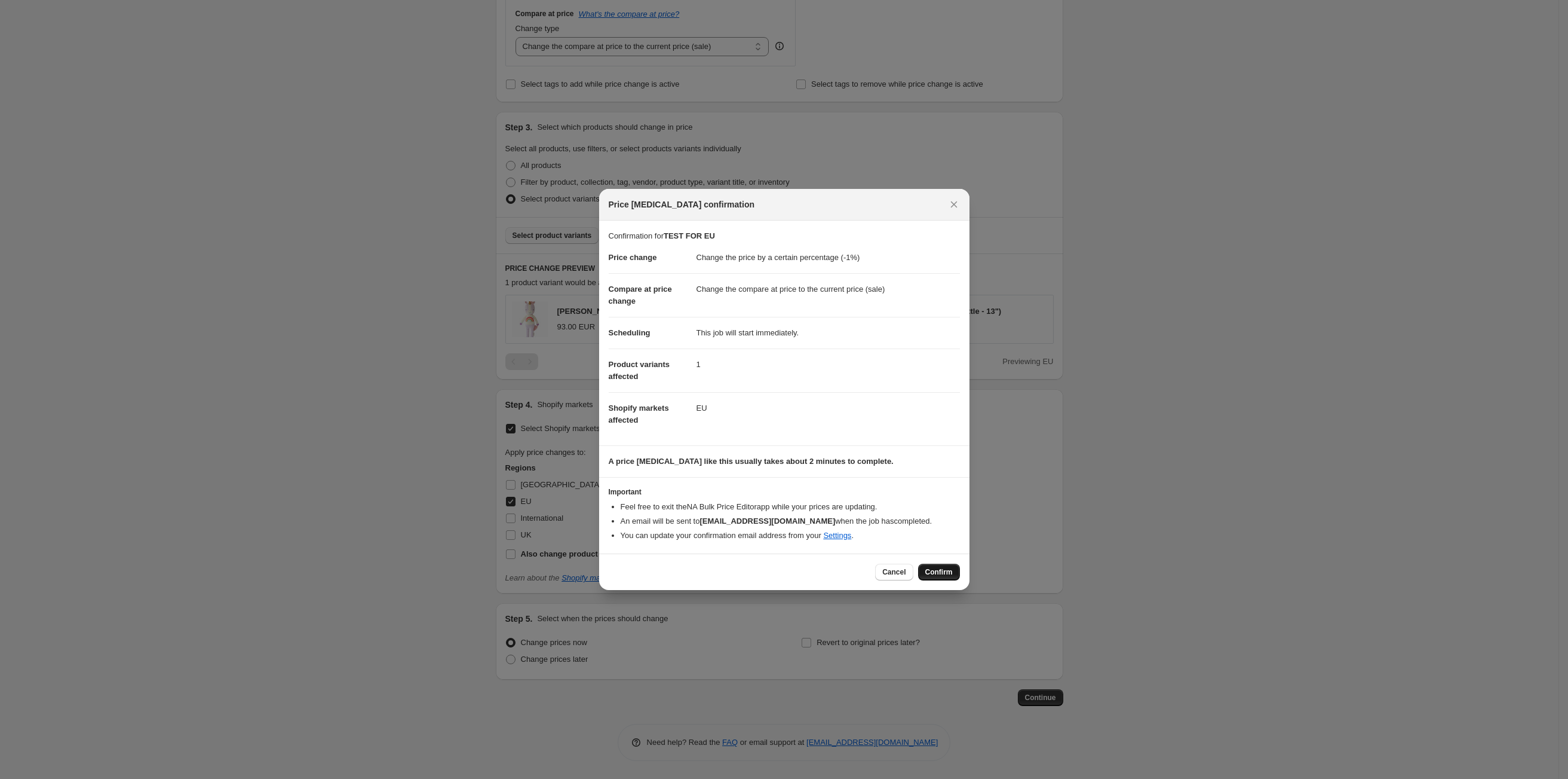
click at [940, 569] on span "Confirm" at bounding box center [939, 572] width 27 height 9
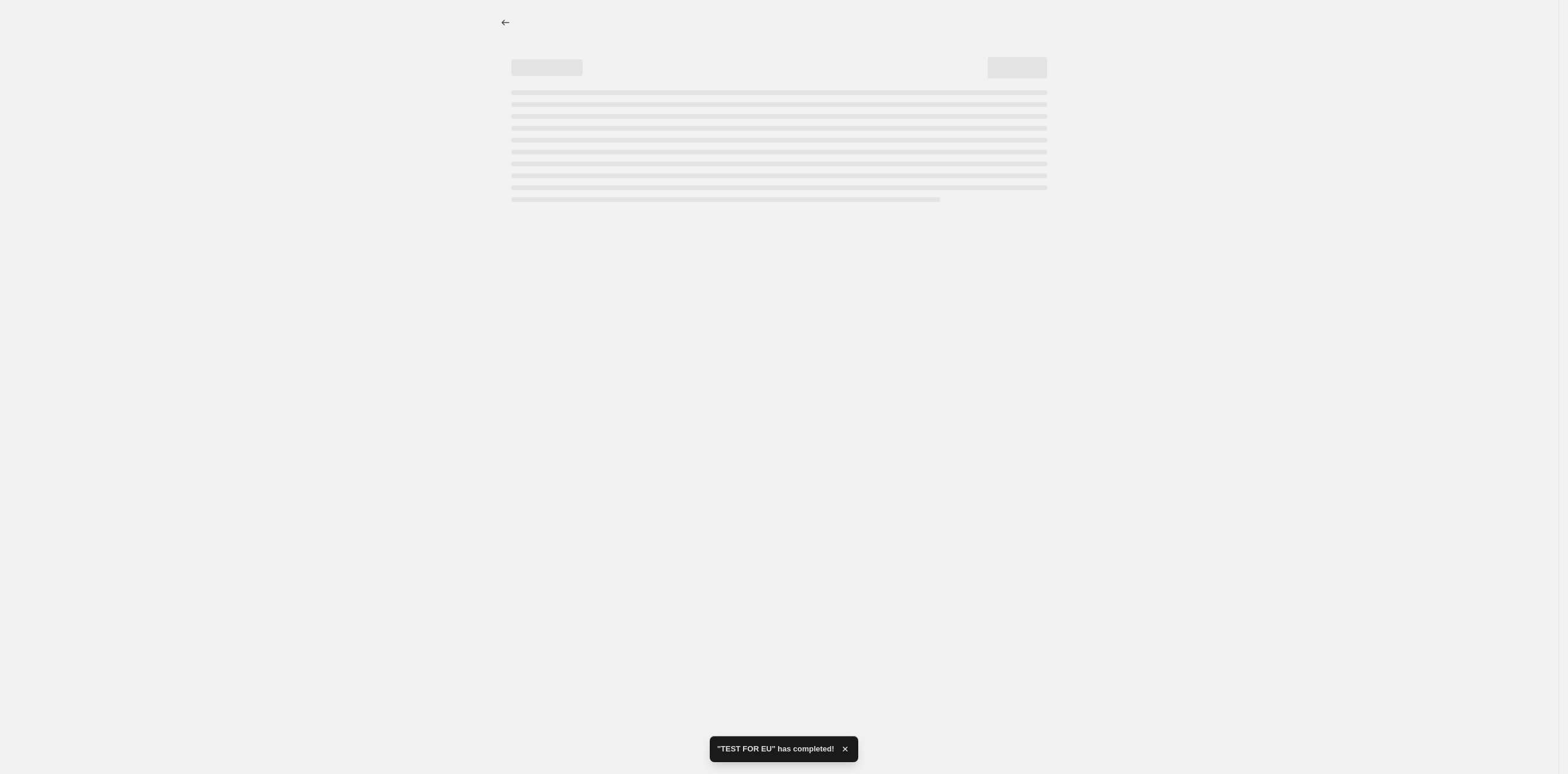
select select "percentage"
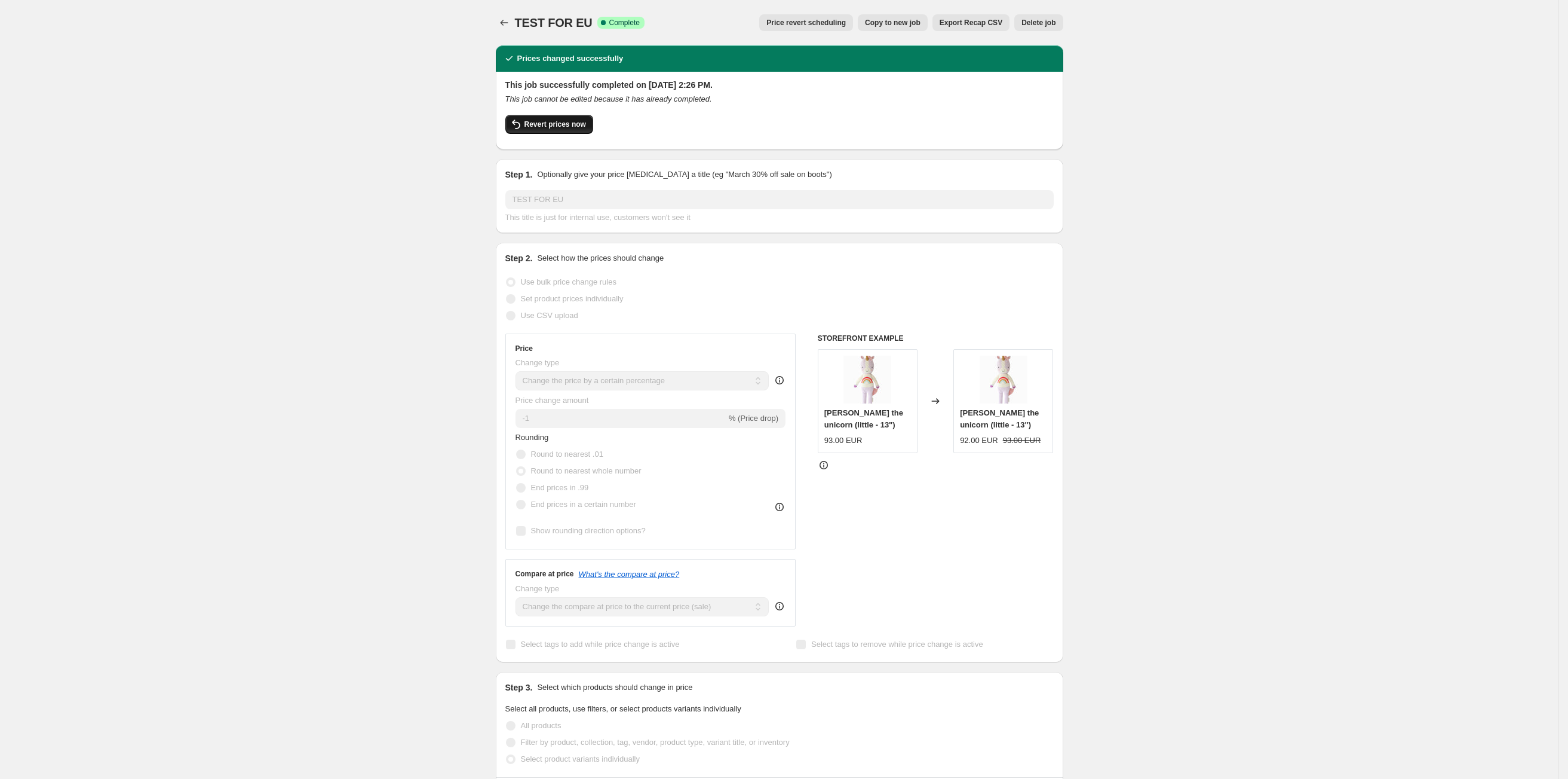
click at [542, 129] on button "Revert prices now" at bounding box center [549, 124] width 88 height 19
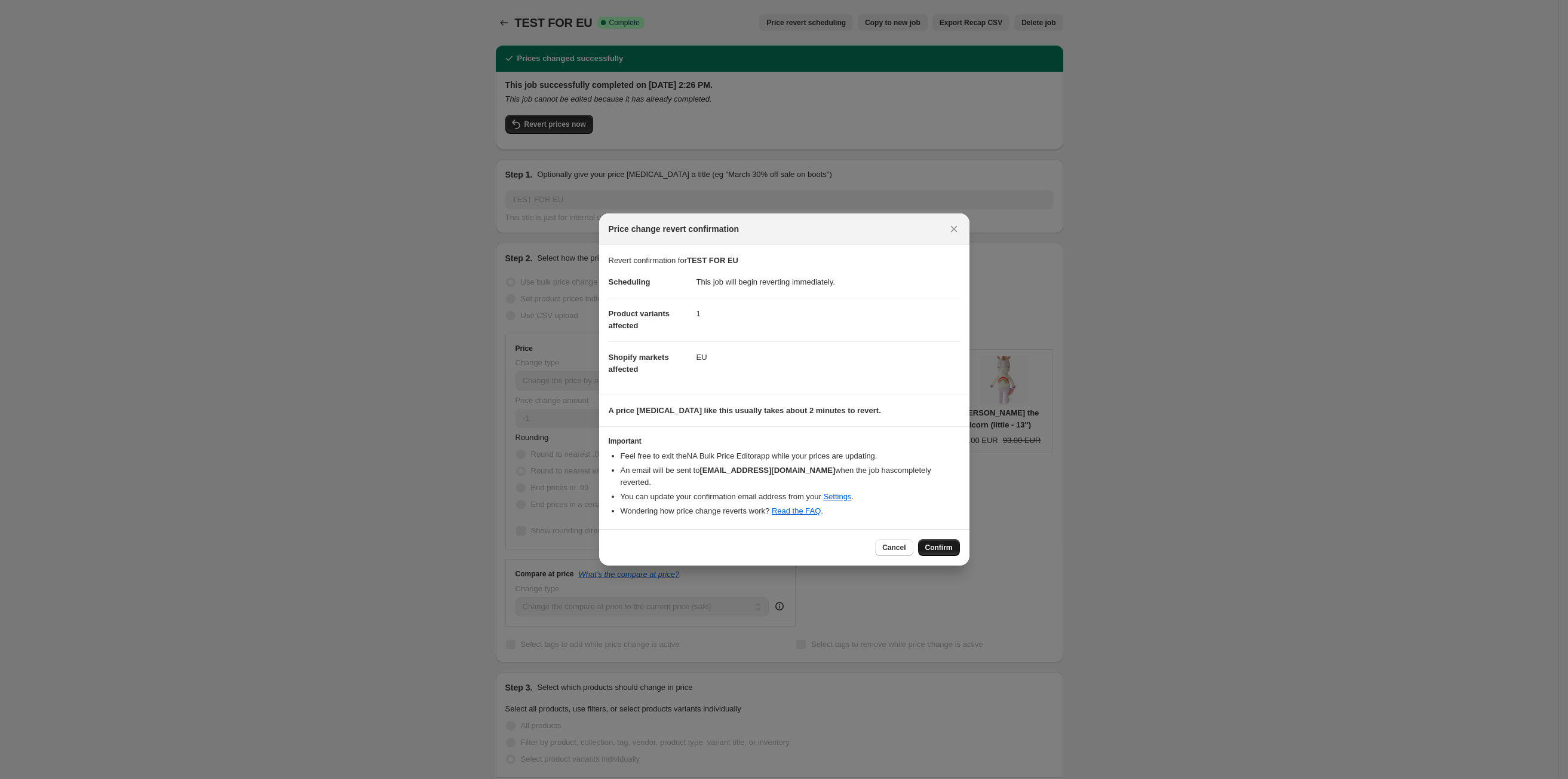
click at [940, 543] on span "Confirm" at bounding box center [939, 547] width 27 height 9
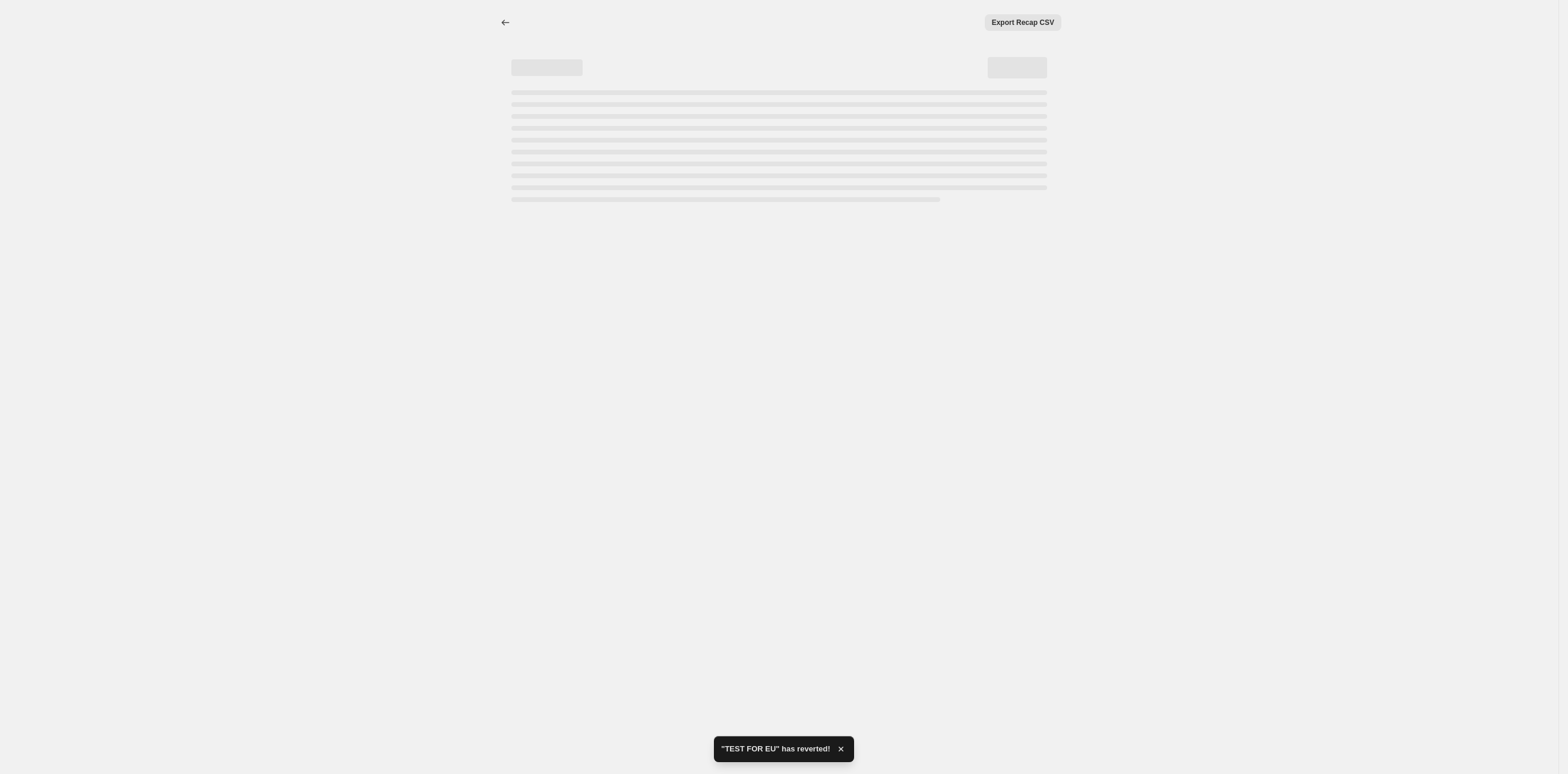
select select "percentage"
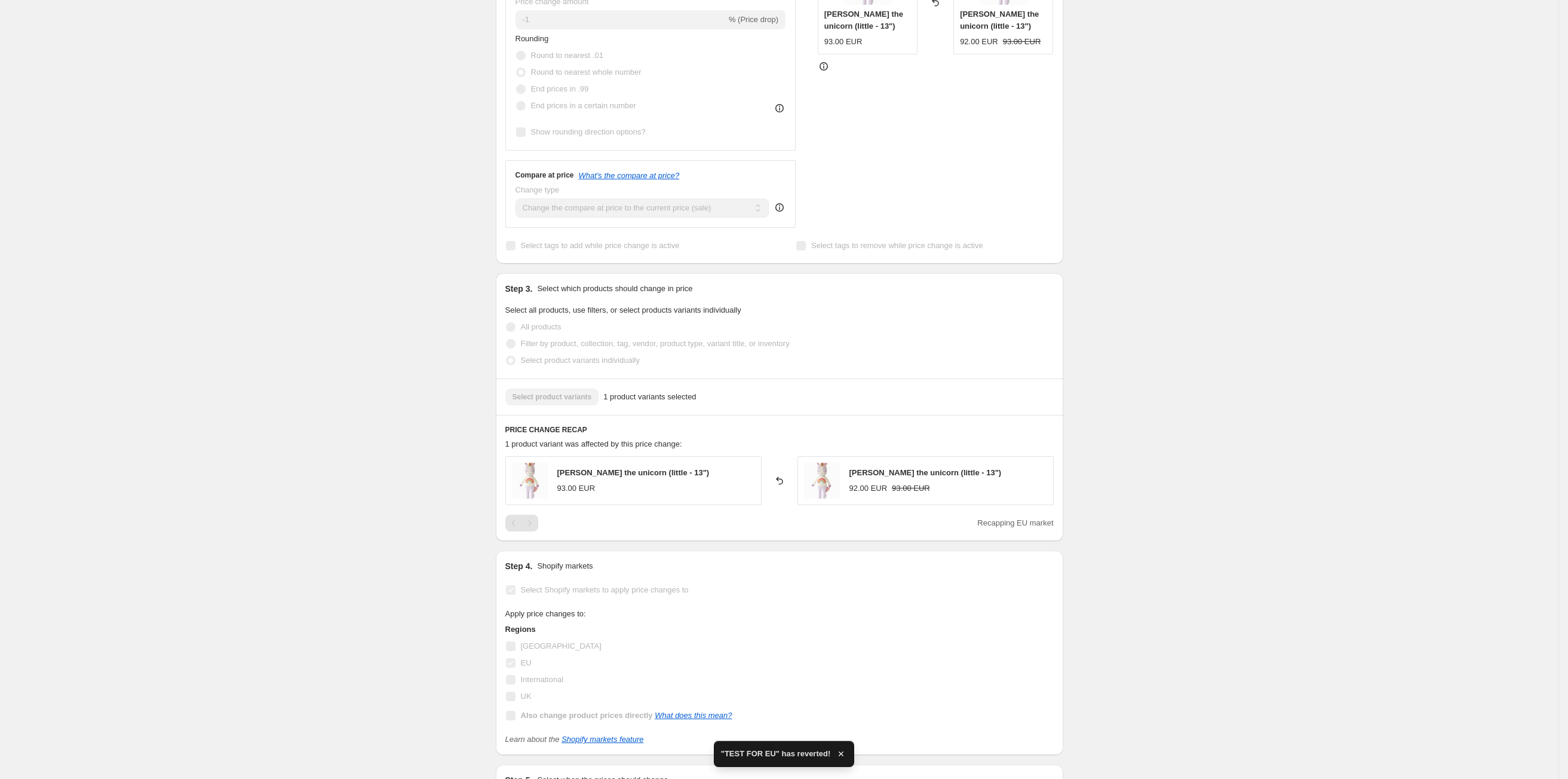
scroll to position [501, 0]
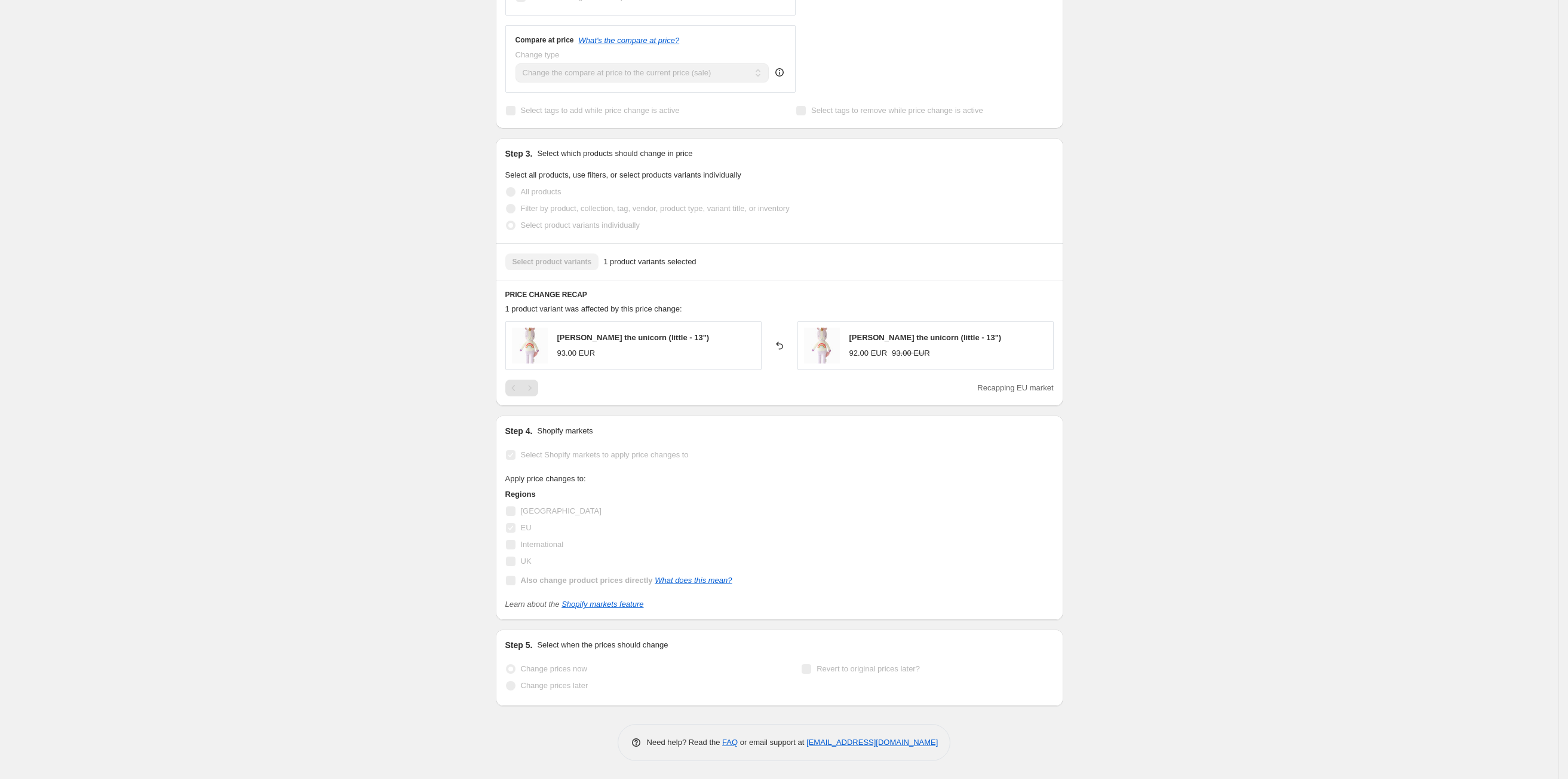
click at [453, 315] on div "TEST FOR EU. This page is ready TEST FOR EU Complete Reverted Copy to new job E…" at bounding box center [779, 140] width 1559 height 1278
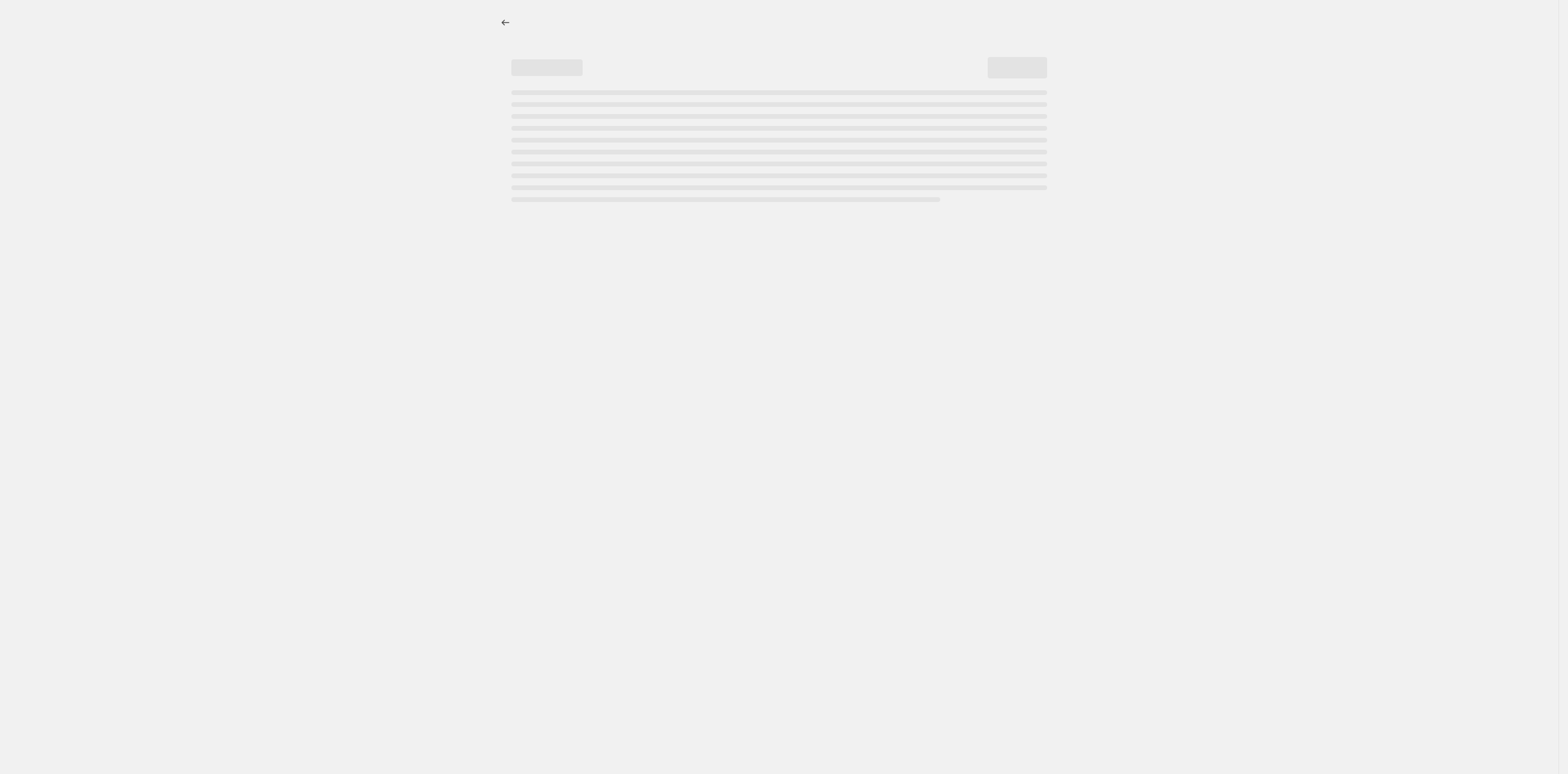
select select "percentage"
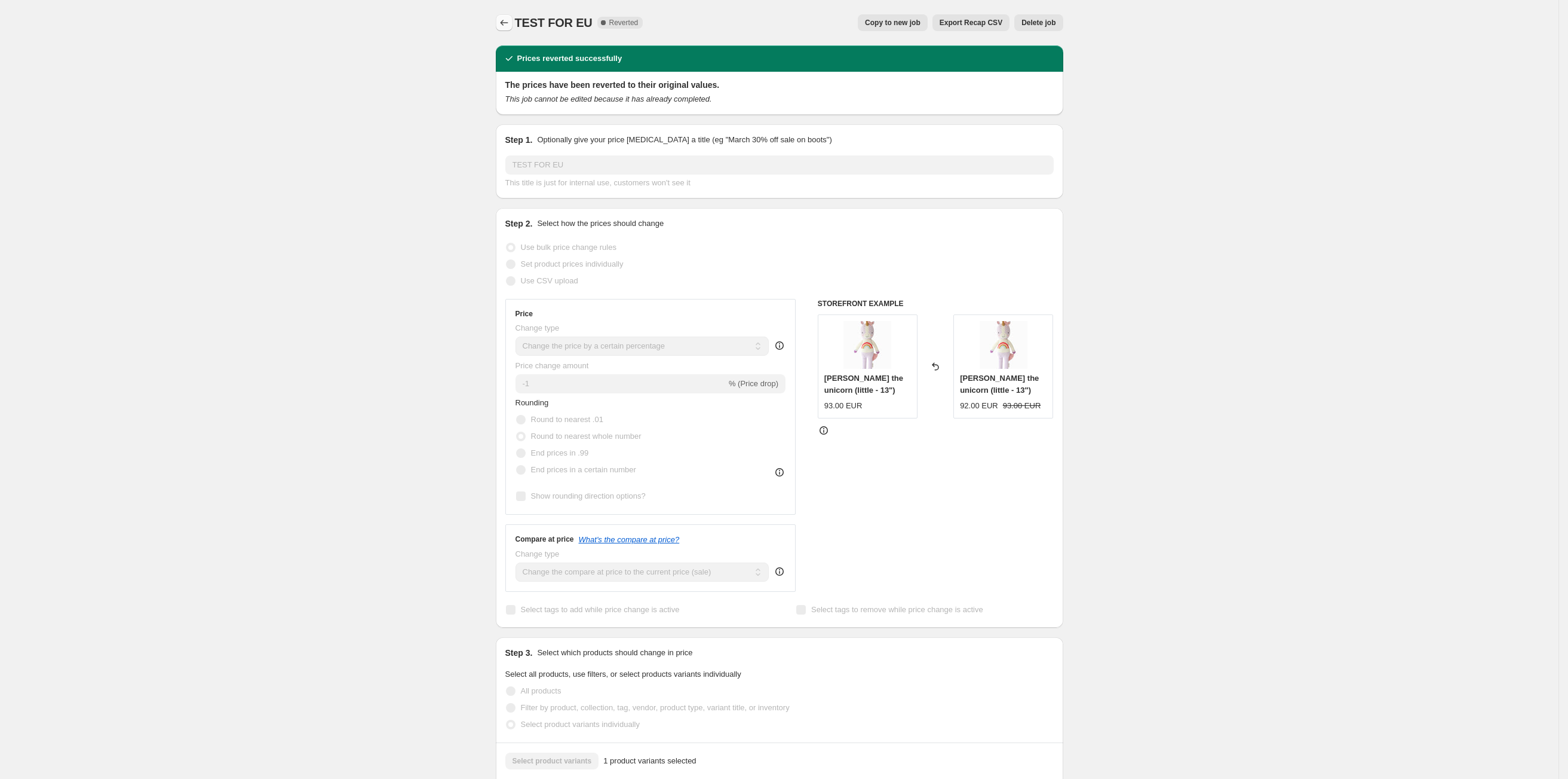
click at [507, 17] on icon "Price change jobs" at bounding box center [504, 23] width 12 height 12
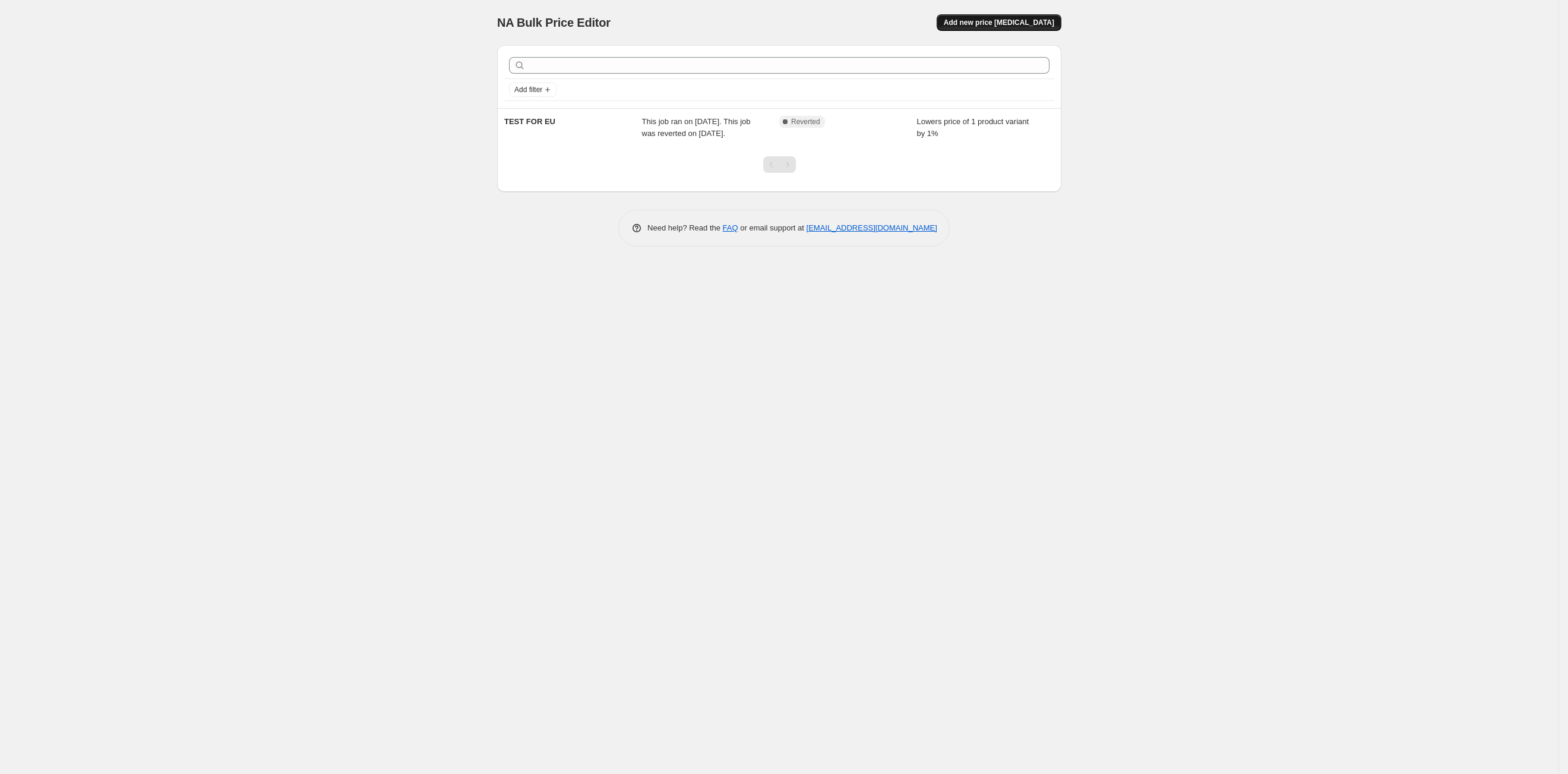
click at [1002, 26] on span "Add new price change job" at bounding box center [999, 23] width 110 height 9
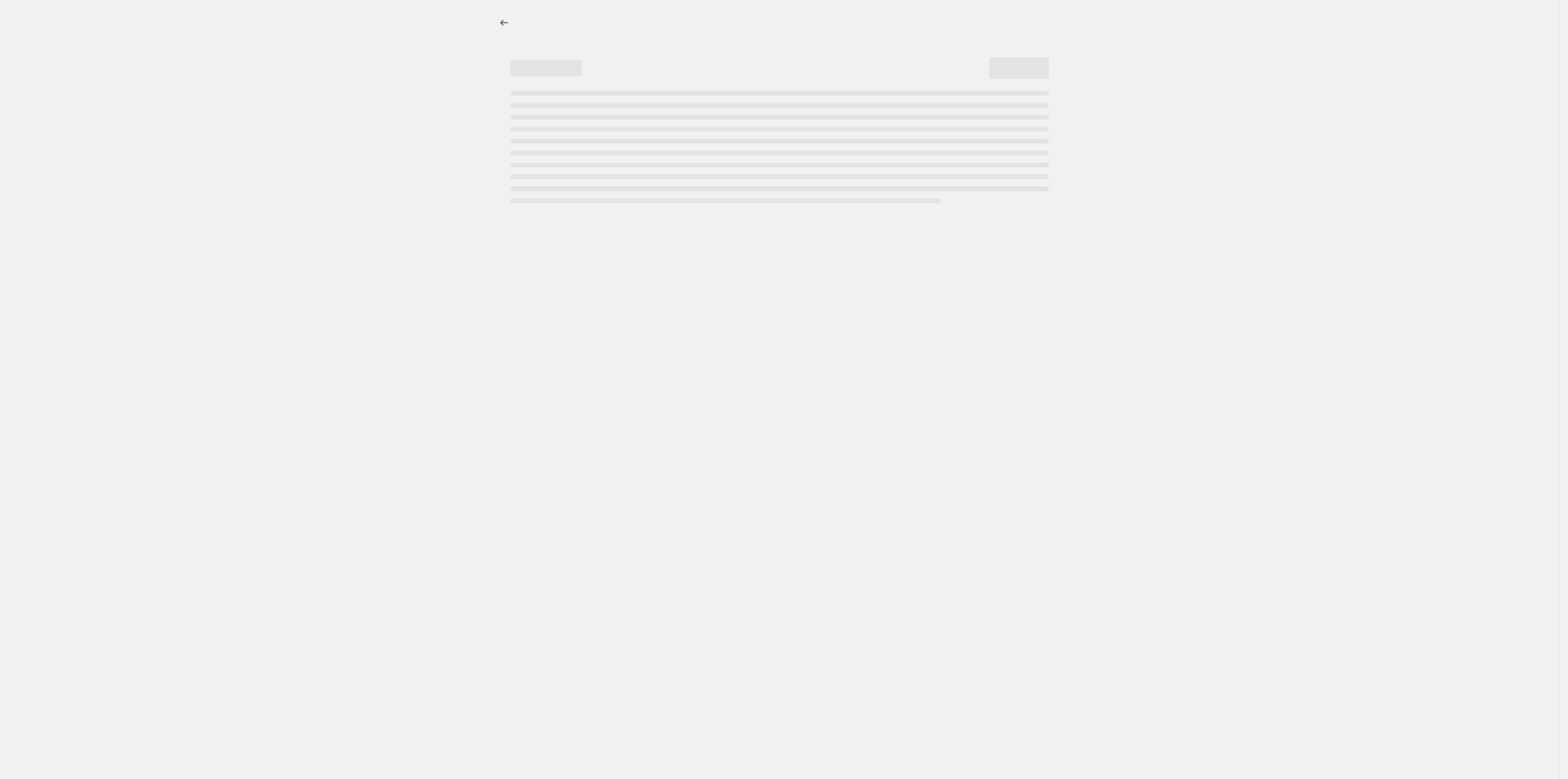
select select "percentage"
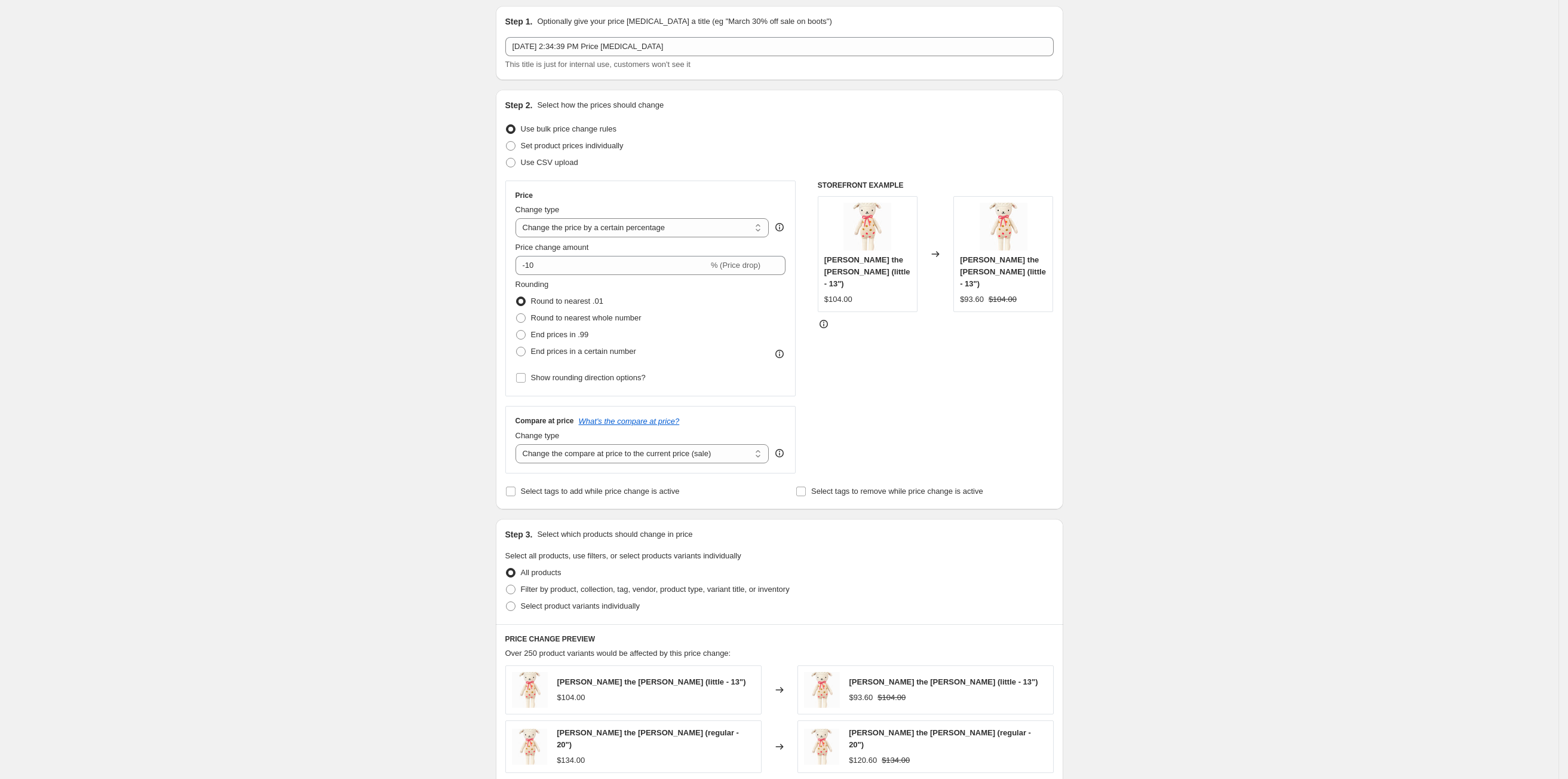
scroll to position [486, 0]
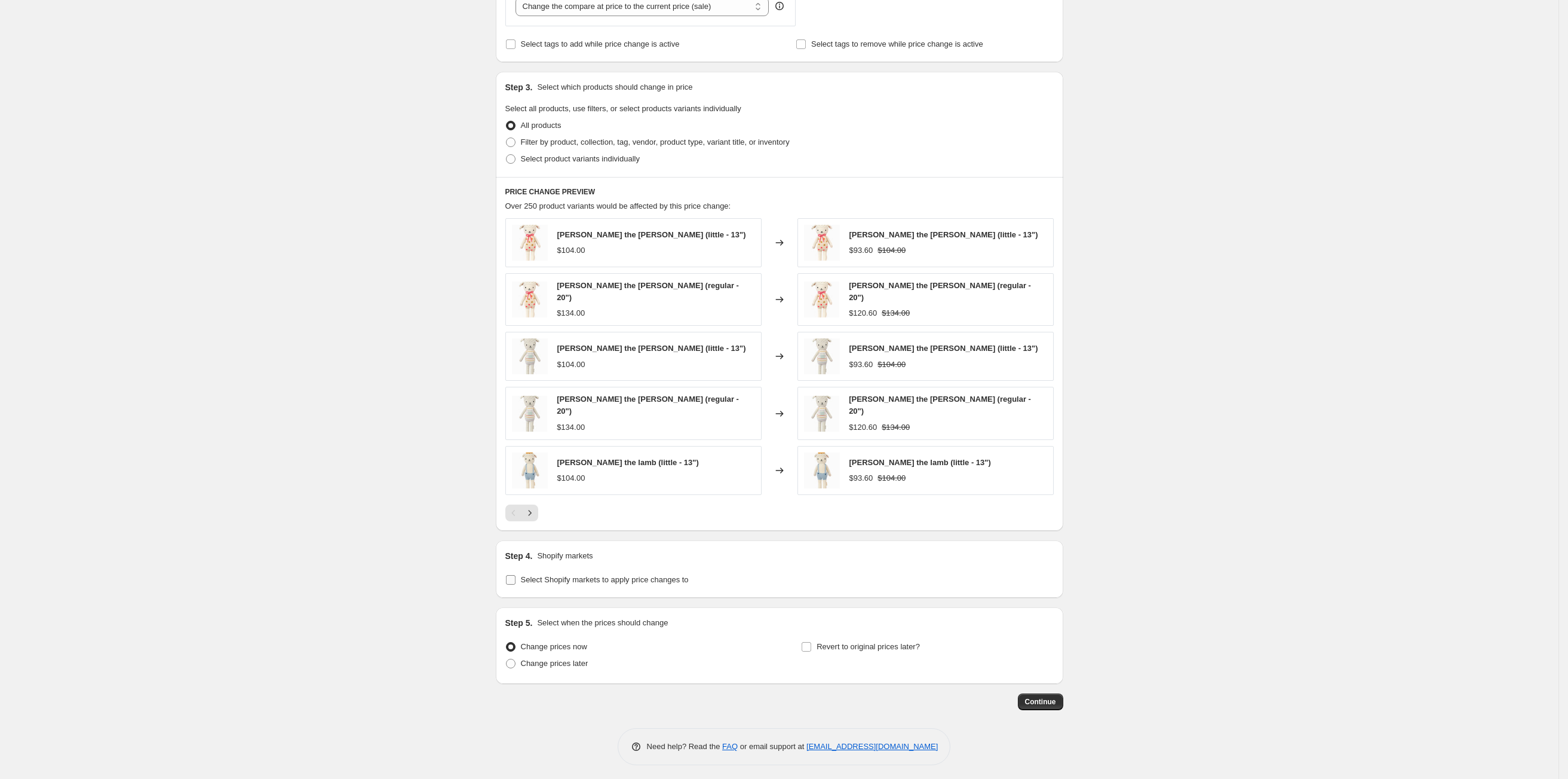
click at [515, 579] on input "Select Shopify markets to apply price changes to" at bounding box center [511, 579] width 9 height 9
checkbox input "true"
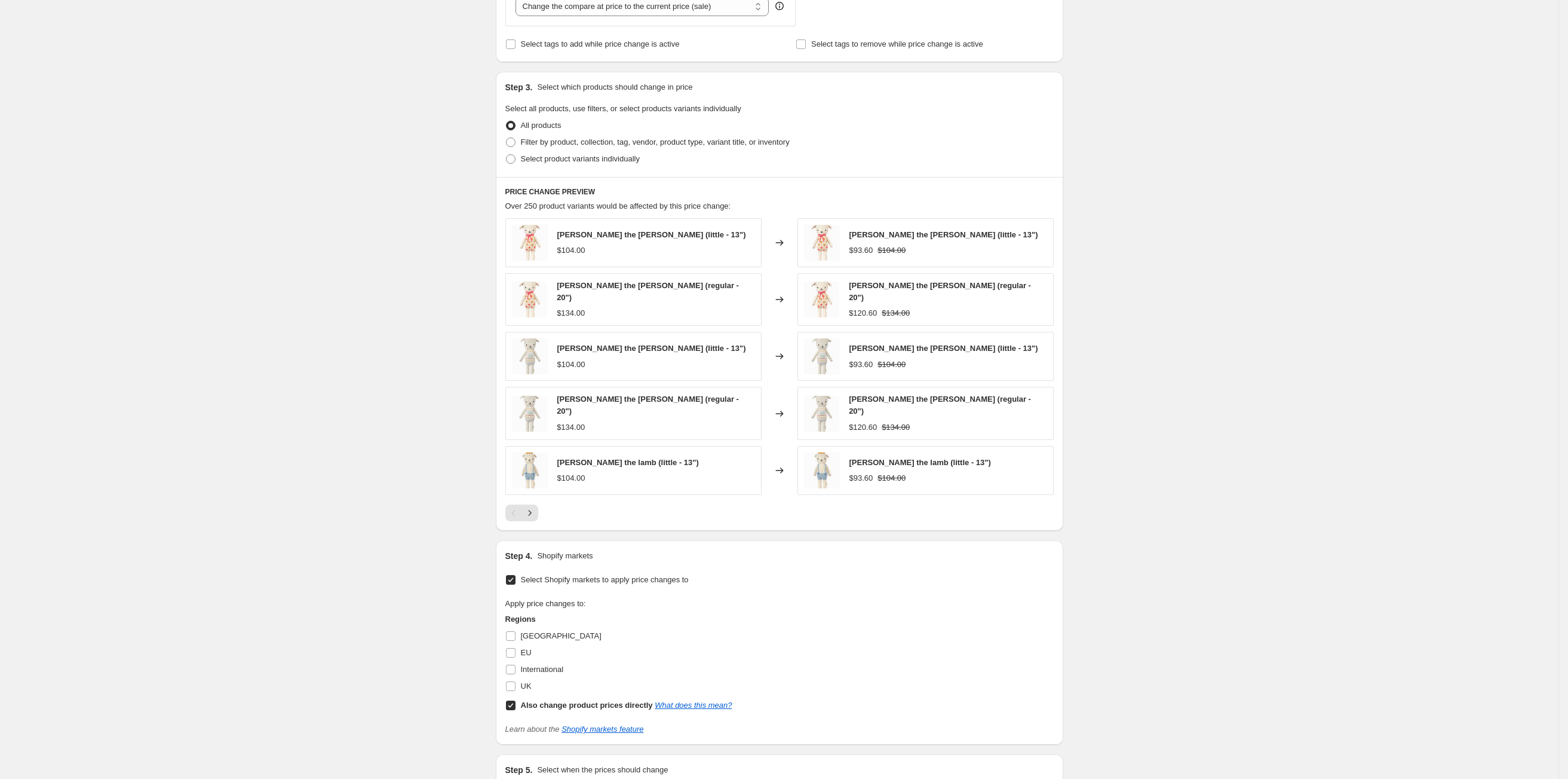
scroll to position [634, 0]
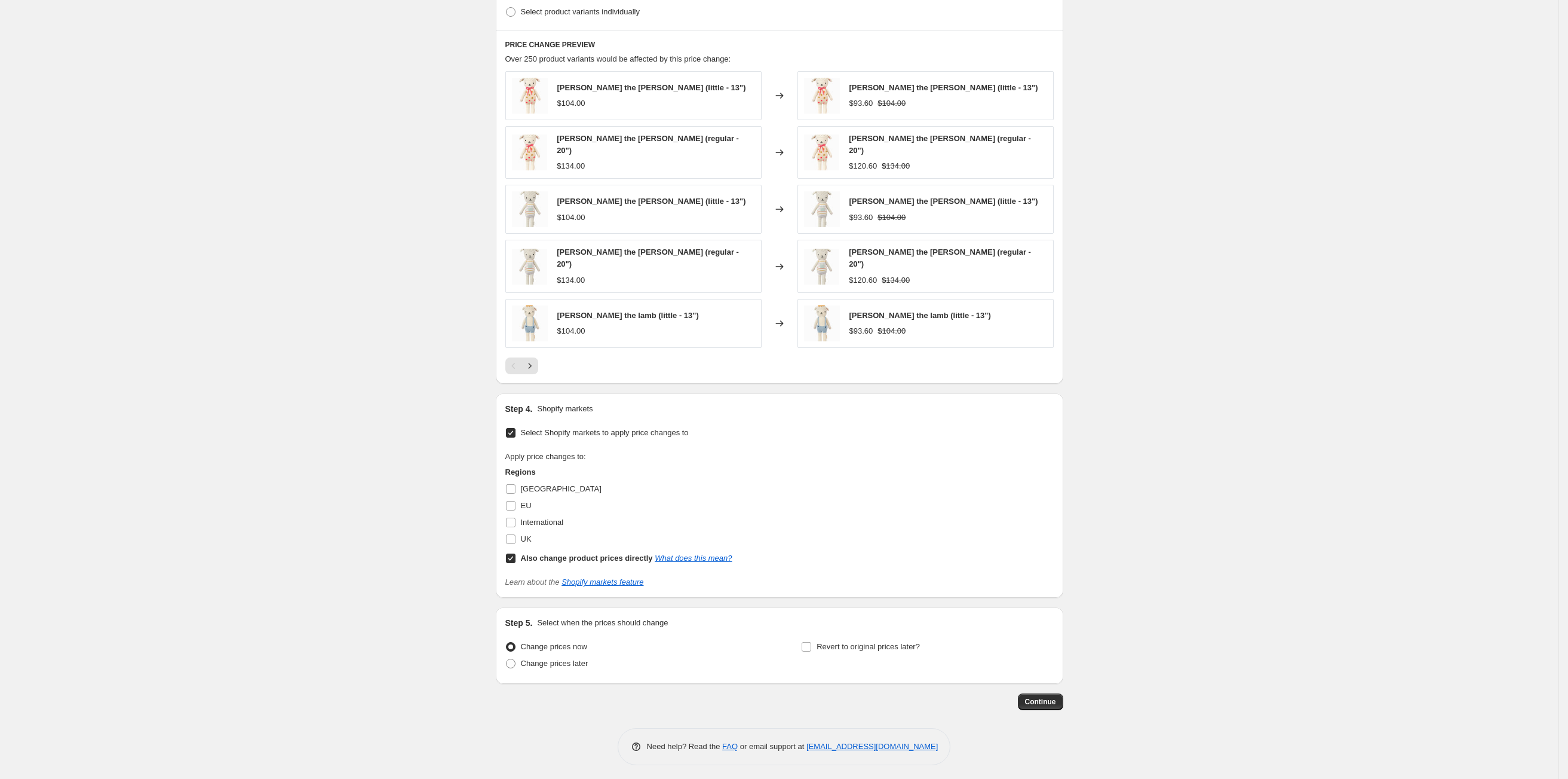
click at [509, 553] on span at bounding box center [511, 558] width 11 height 11
click at [509, 553] on input "Also change product prices directly What does this mean?" at bounding box center [511, 558] width 9 height 9
checkbox input "false"
click at [516, 505] on input "EU" at bounding box center [511, 506] width 9 height 9
checkbox input "true"
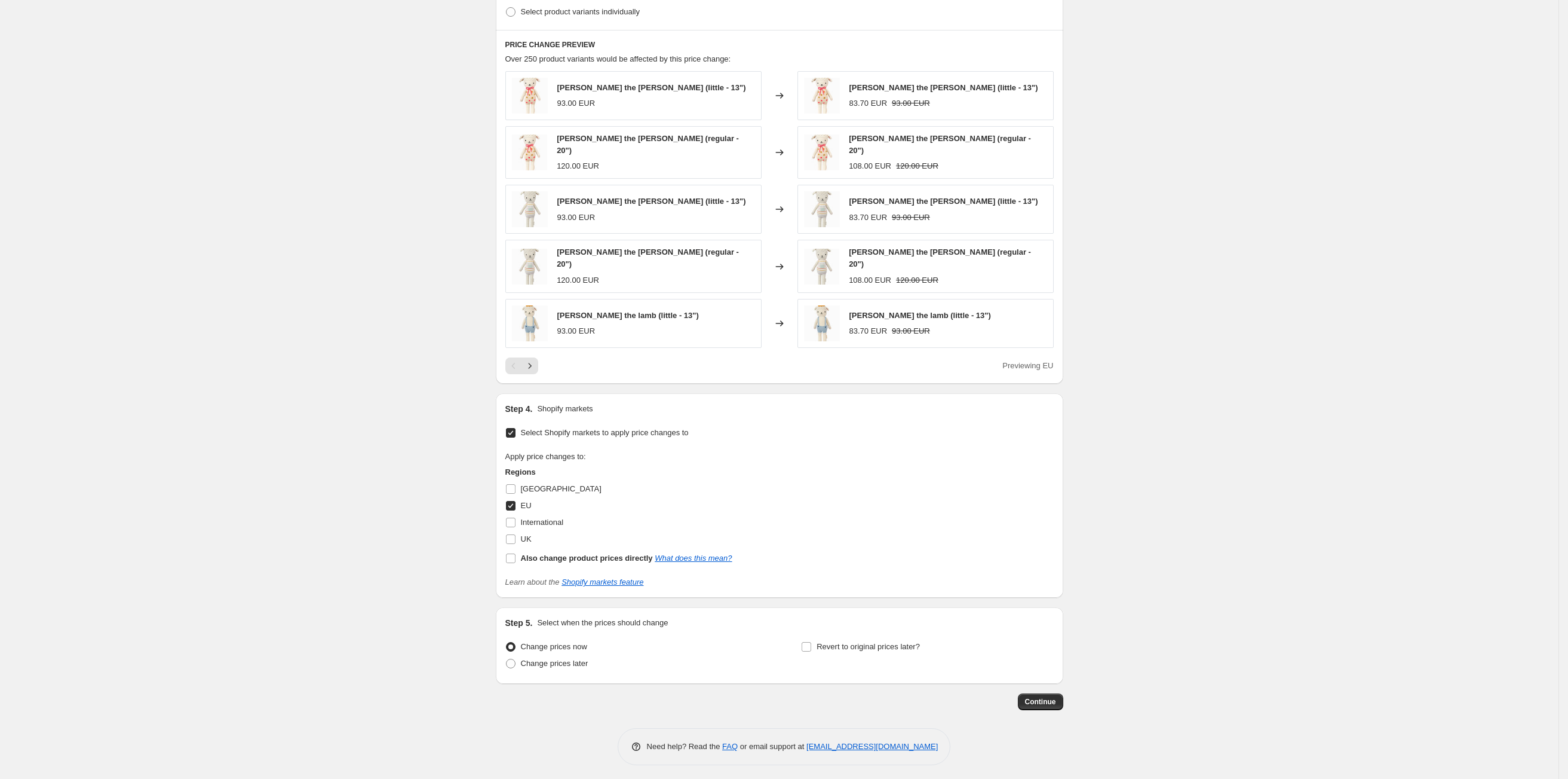
scroll to position [0, 0]
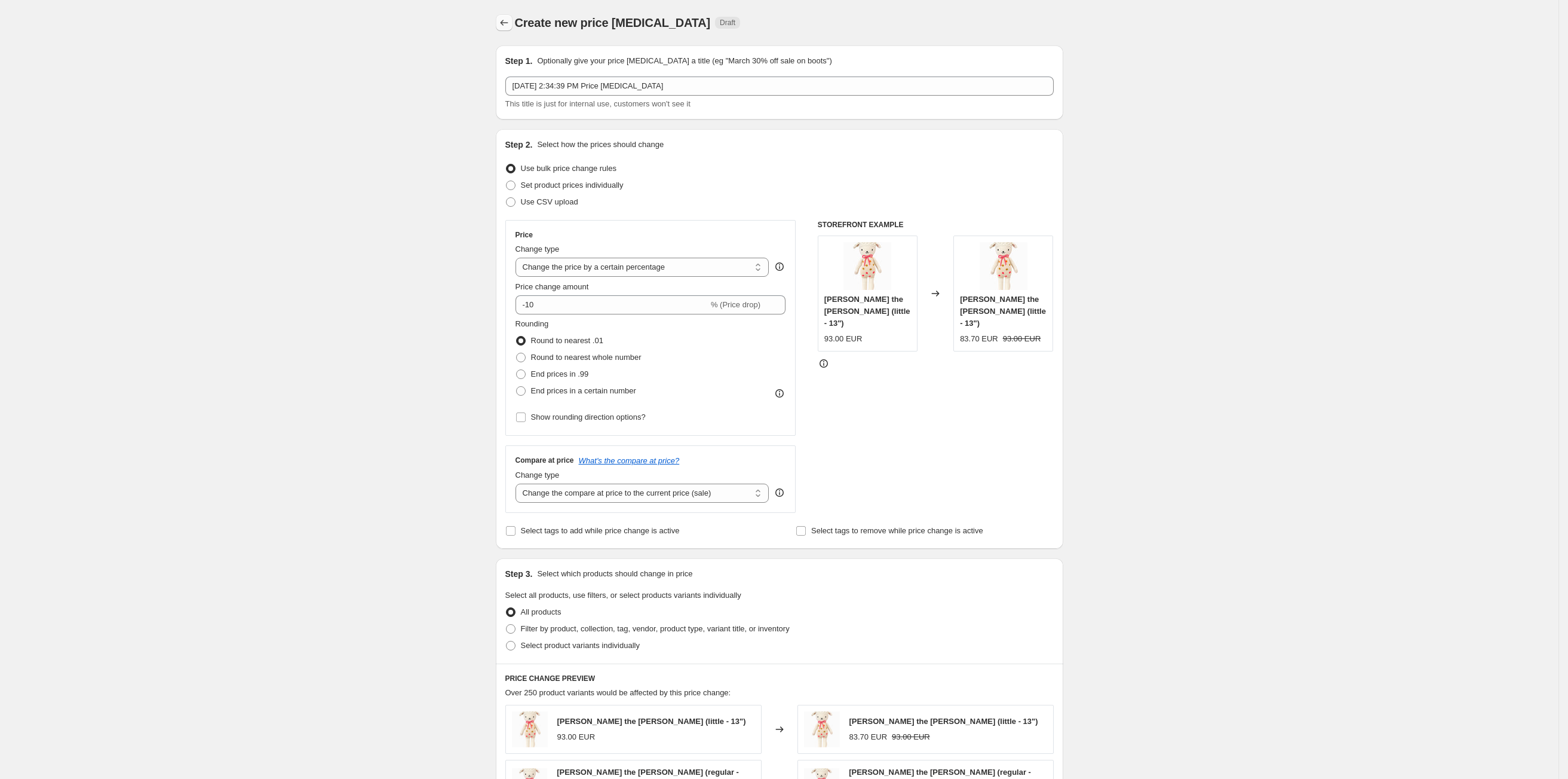
click at [507, 21] on icon "Price change jobs" at bounding box center [504, 23] width 12 height 12
